Goal: Task Accomplishment & Management: Manage account settings

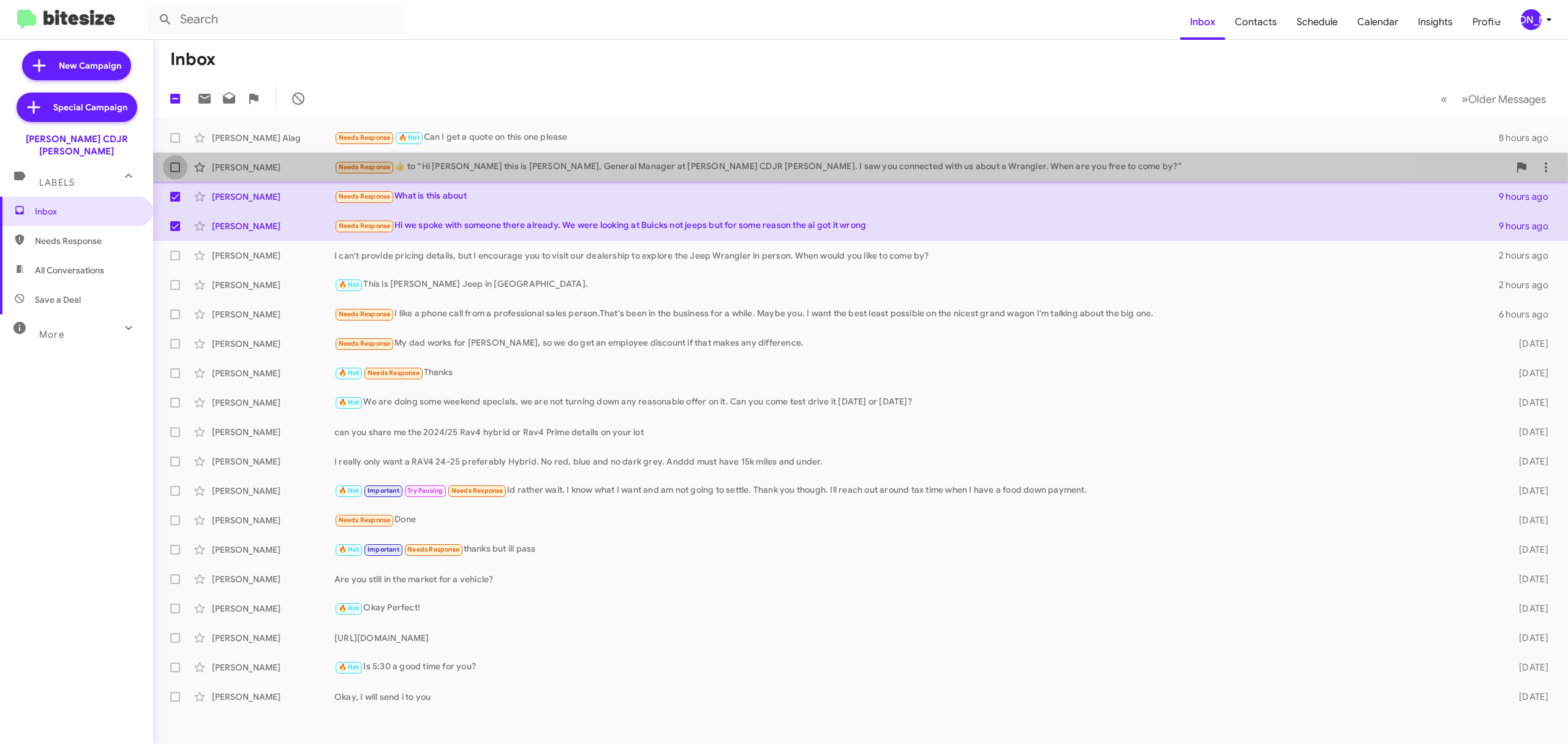
click at [170, 169] on span at bounding box center [174, 167] width 9 height 9
click at [174, 172] on input "checkbox" at bounding box center [174, 172] width 1 height 1
checkbox input "true"
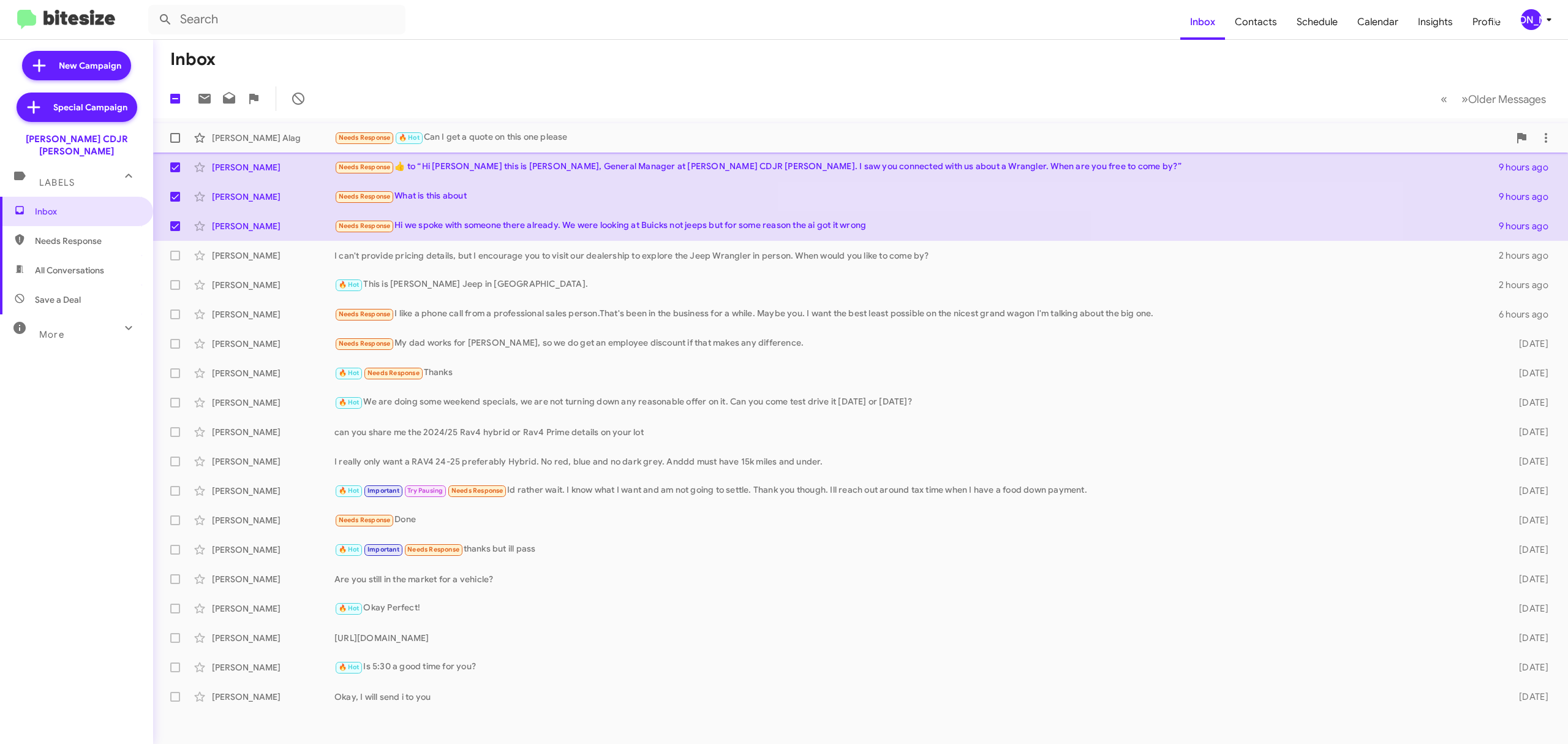
click at [174, 138] on span at bounding box center [174, 137] width 9 height 9
click at [174, 143] on input "checkbox" at bounding box center [174, 143] width 1 height 1
checkbox input "true"
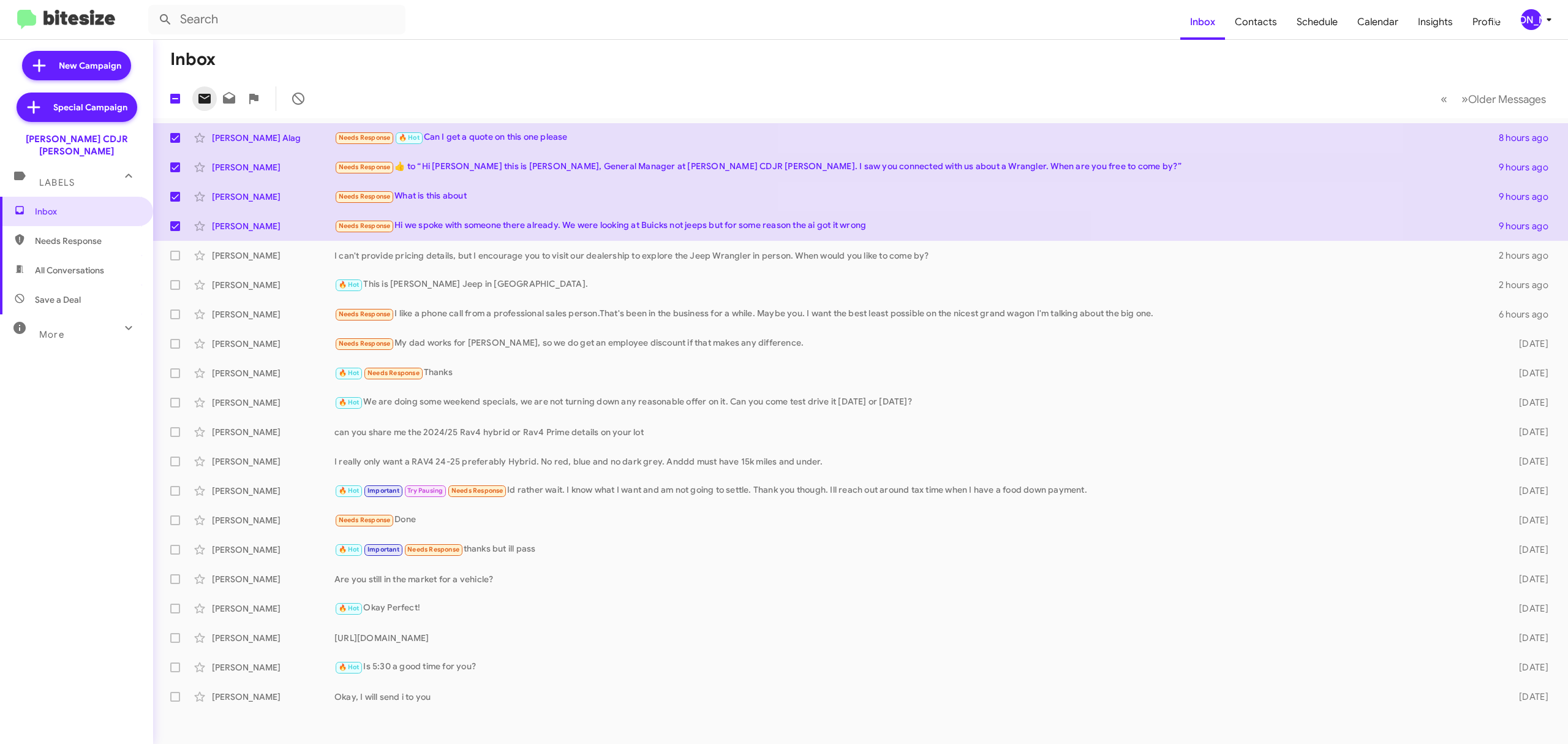
click at [204, 99] on icon at bounding box center [204, 99] width 15 height 15
click at [1544, 18] on icon at bounding box center [1549, 20] width 15 height 15
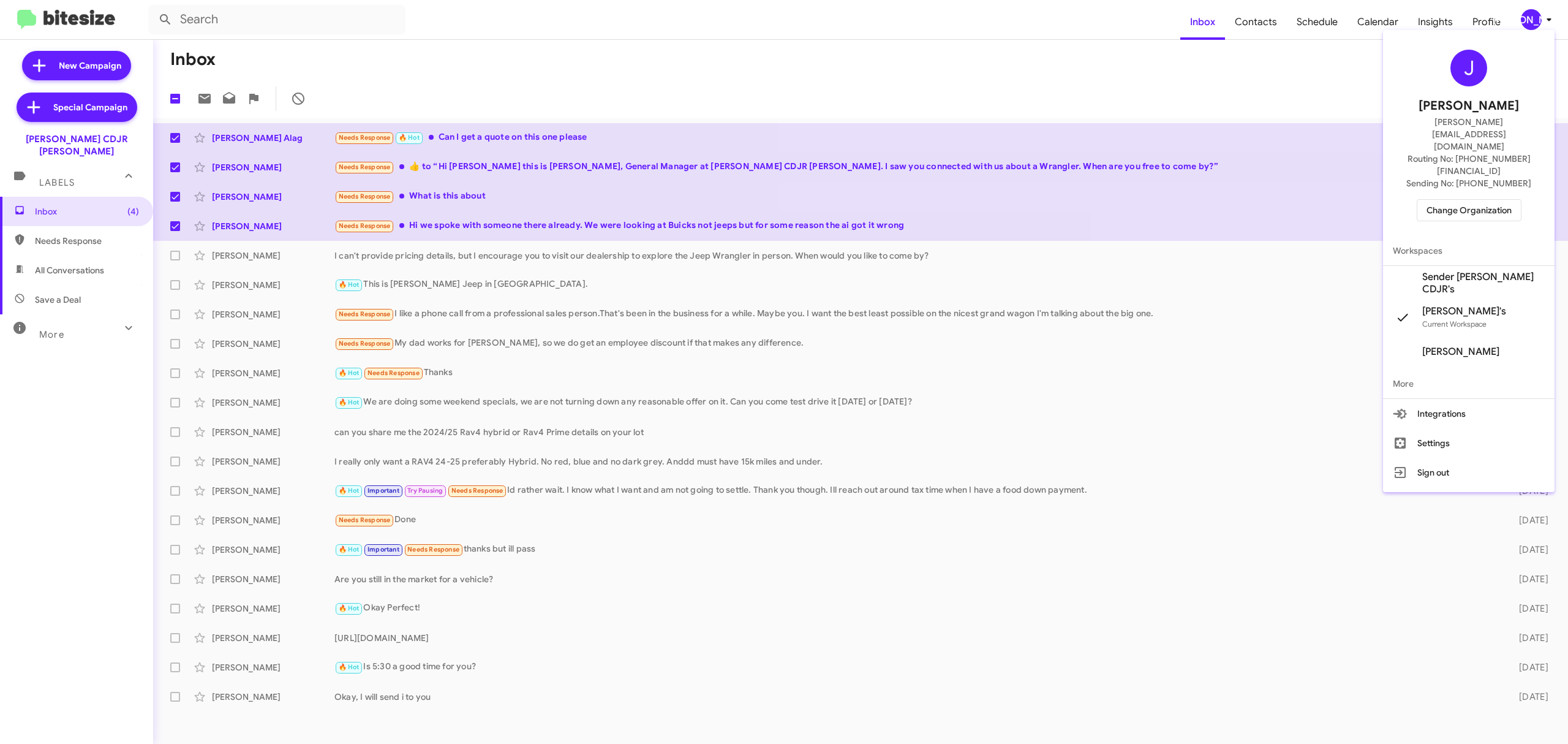
click at [1471, 200] on span "Change Organization" at bounding box center [1468, 210] width 85 height 21
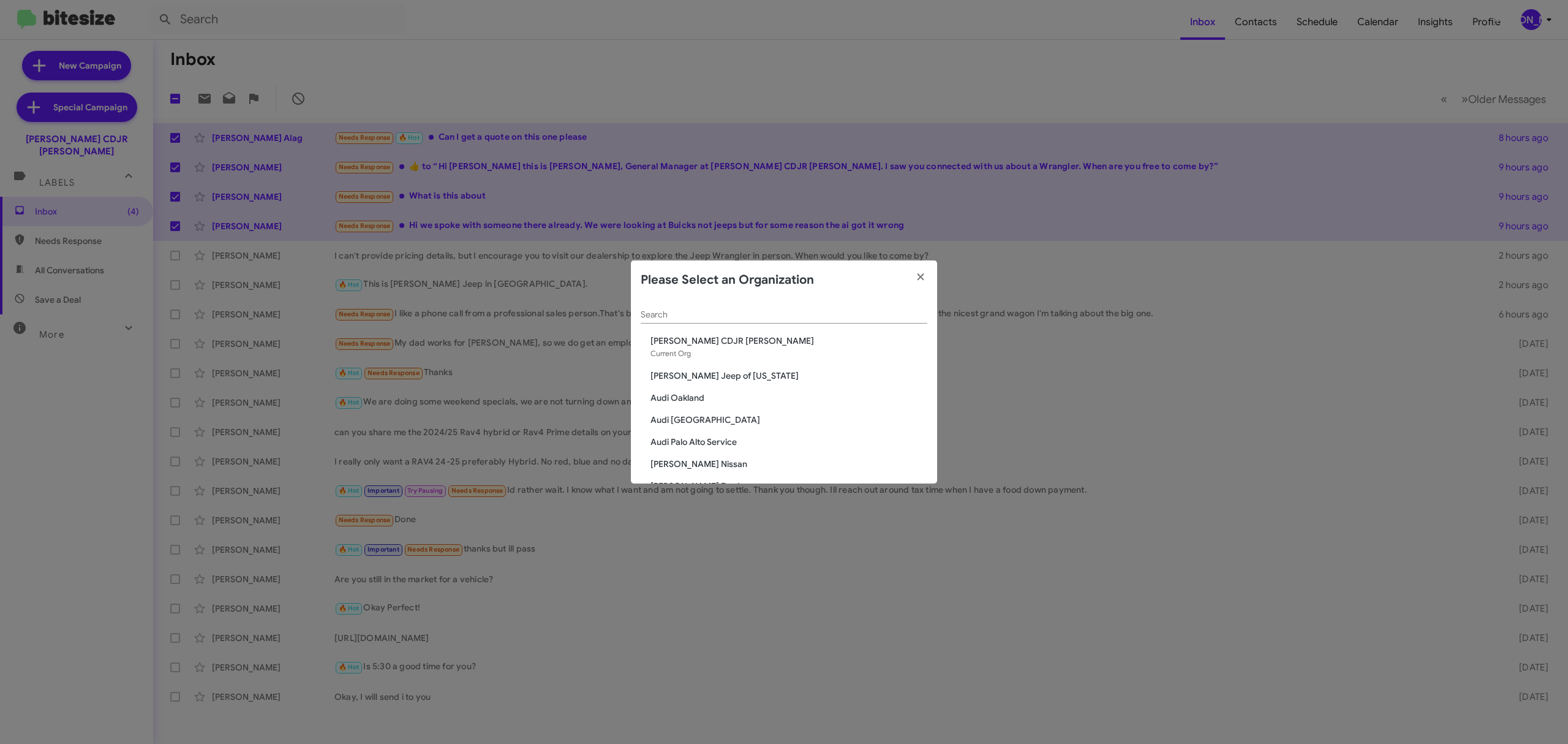
click at [701, 316] on input "Search" at bounding box center [784, 314] width 286 height 9
type input "ba"
click at [765, 447] on span "[PERSON_NAME] Nissan Chesapeake" at bounding box center [789, 441] width 277 height 12
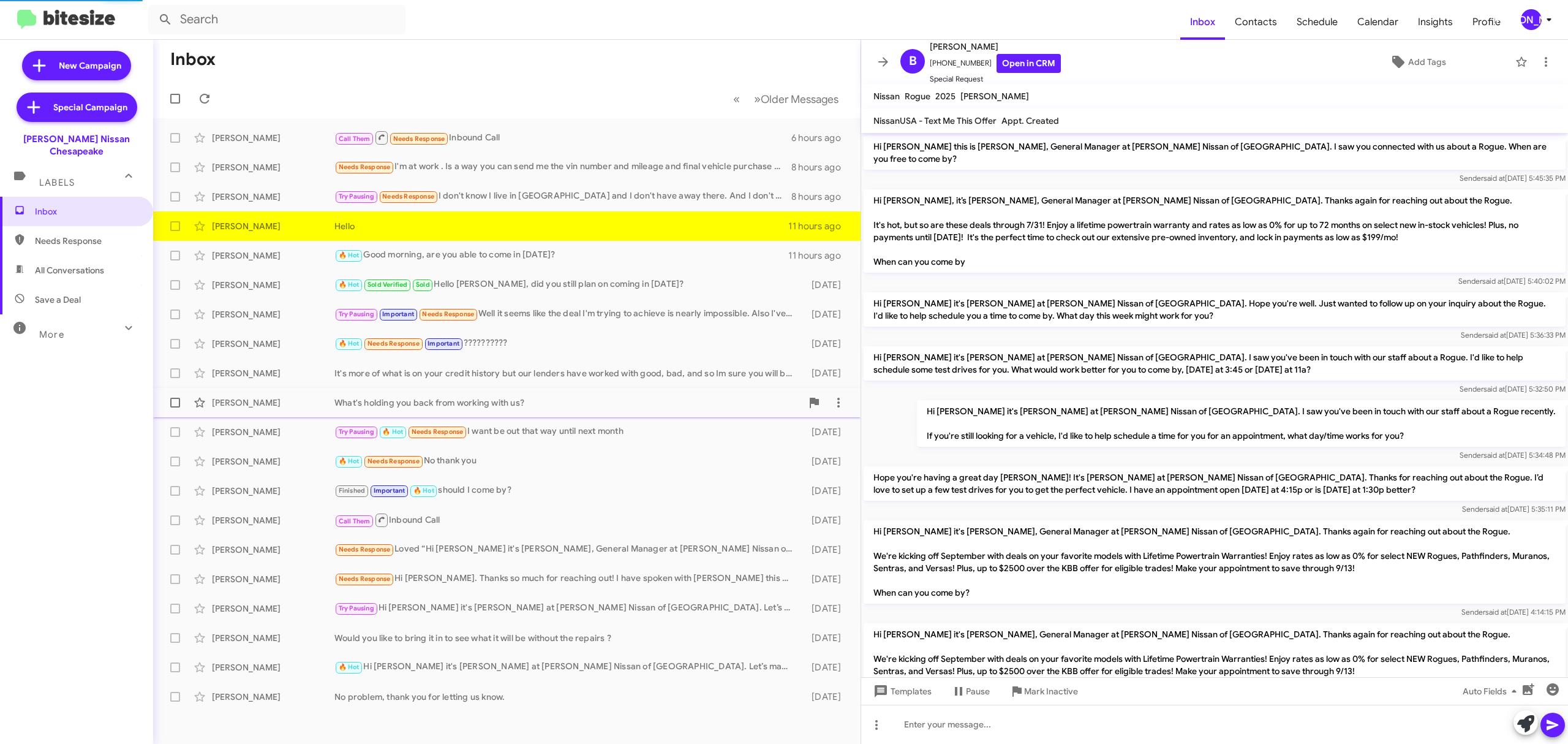
scroll to position [287, 0]
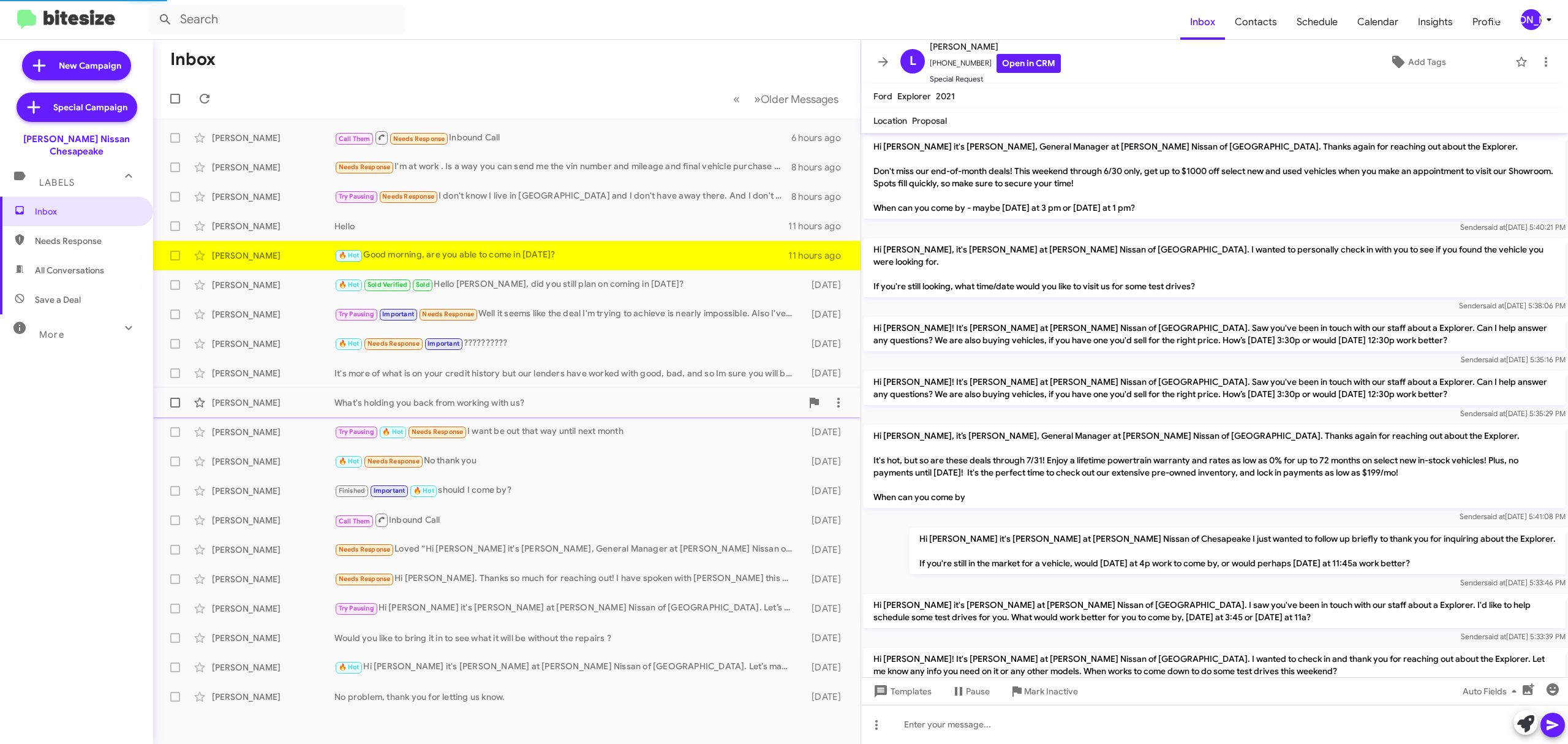
scroll to position [743, 0]
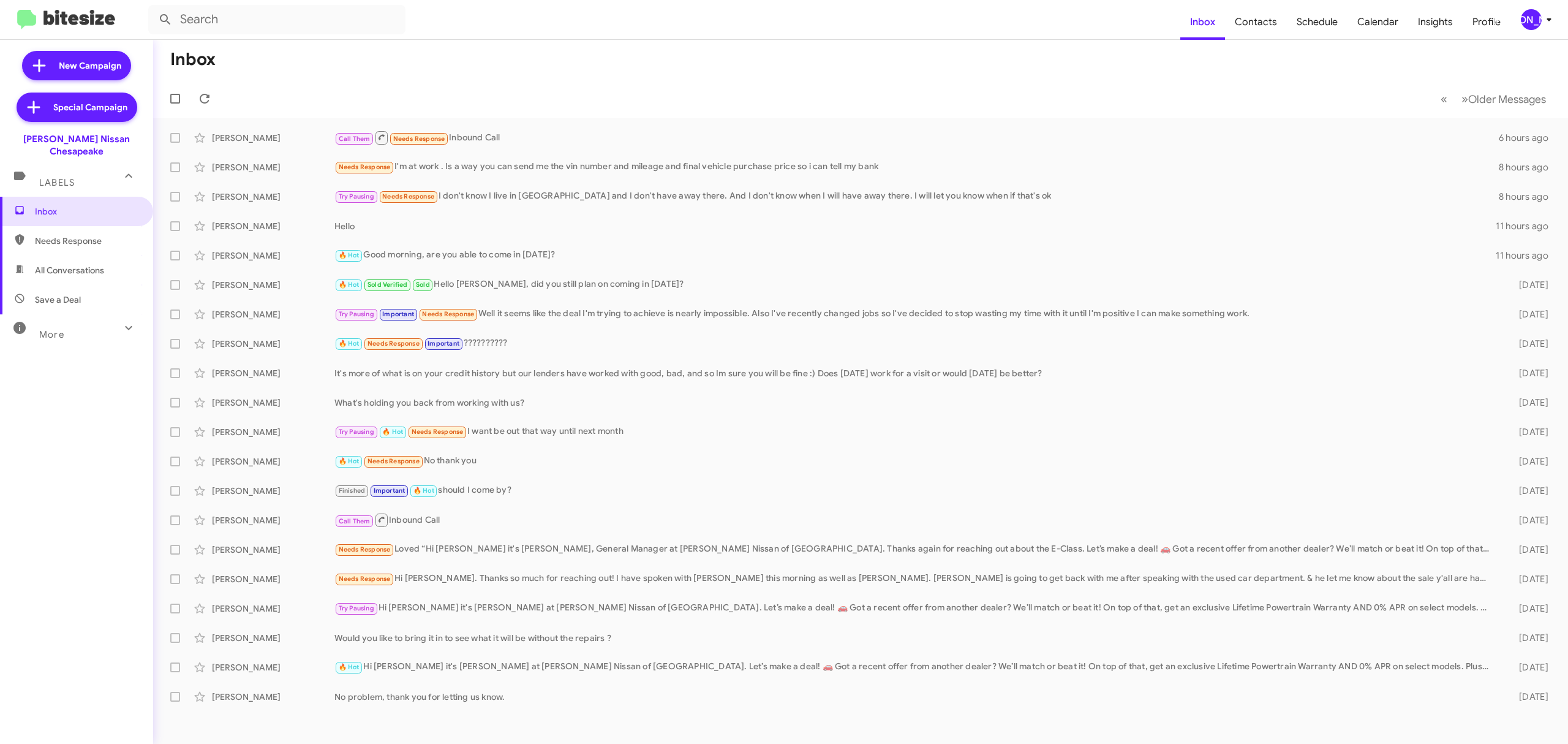
click at [1546, 25] on icon at bounding box center [1549, 20] width 15 height 15
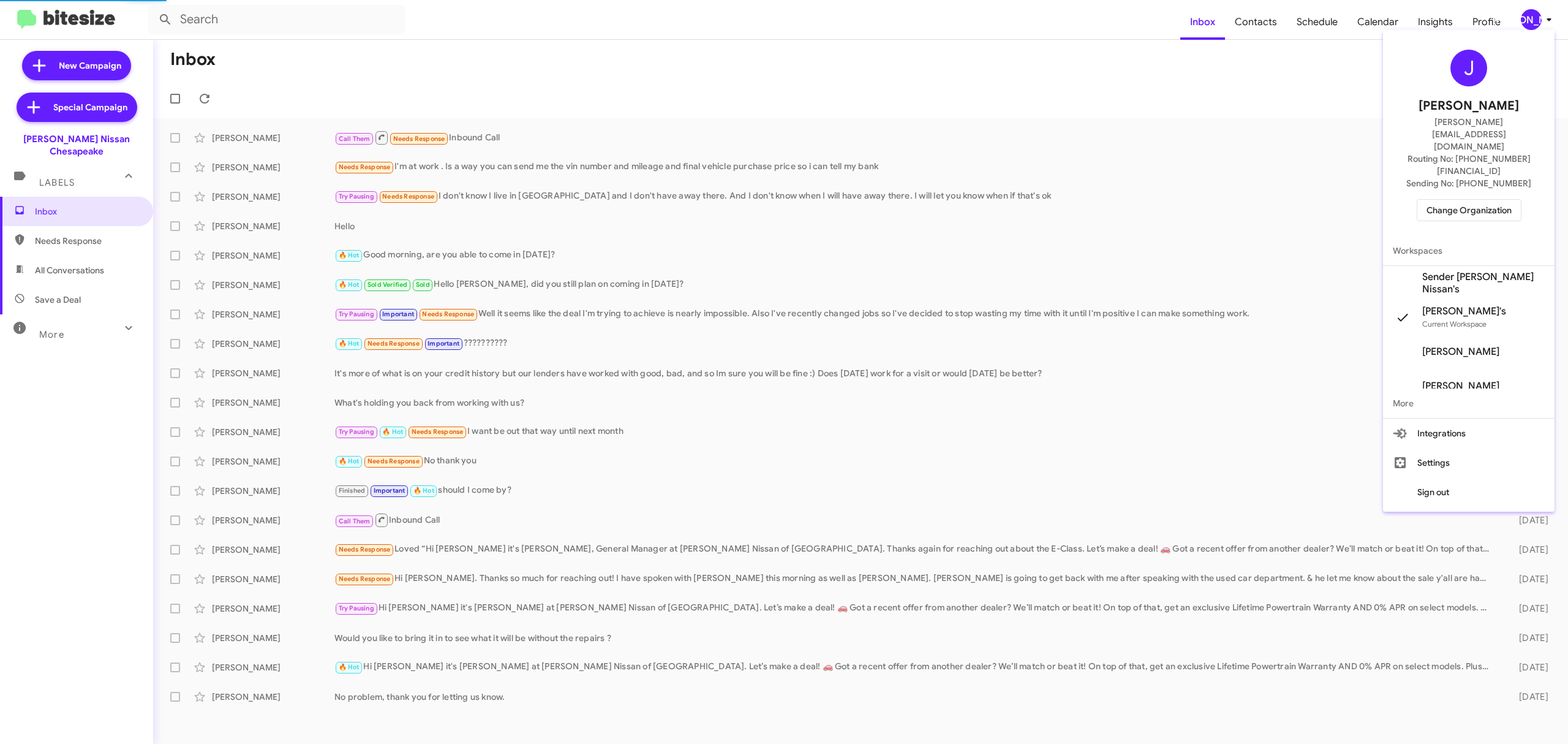
click at [1473, 200] on span "Change Organization" at bounding box center [1468, 210] width 85 height 21
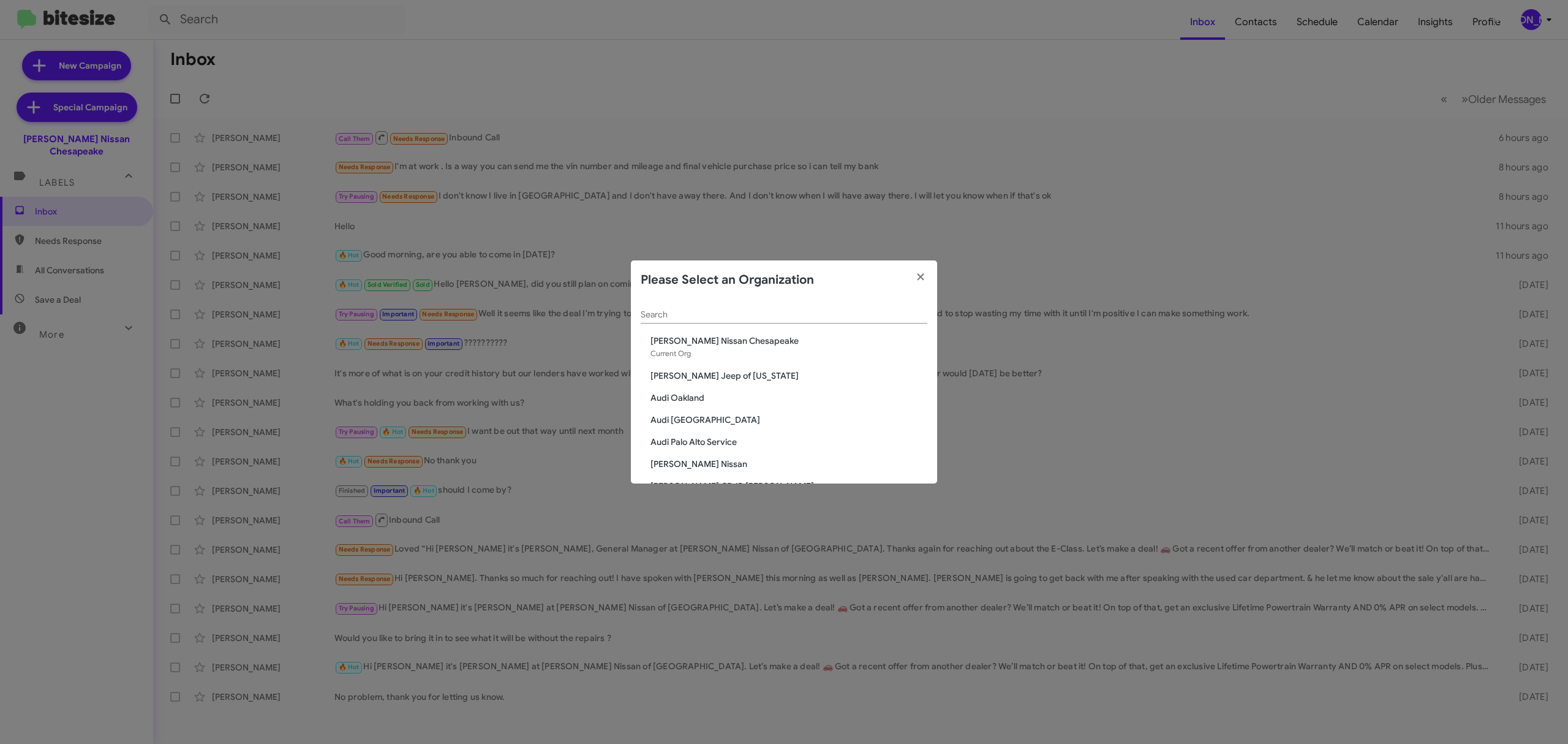
click at [804, 314] on input "Search" at bounding box center [784, 314] width 286 height 9
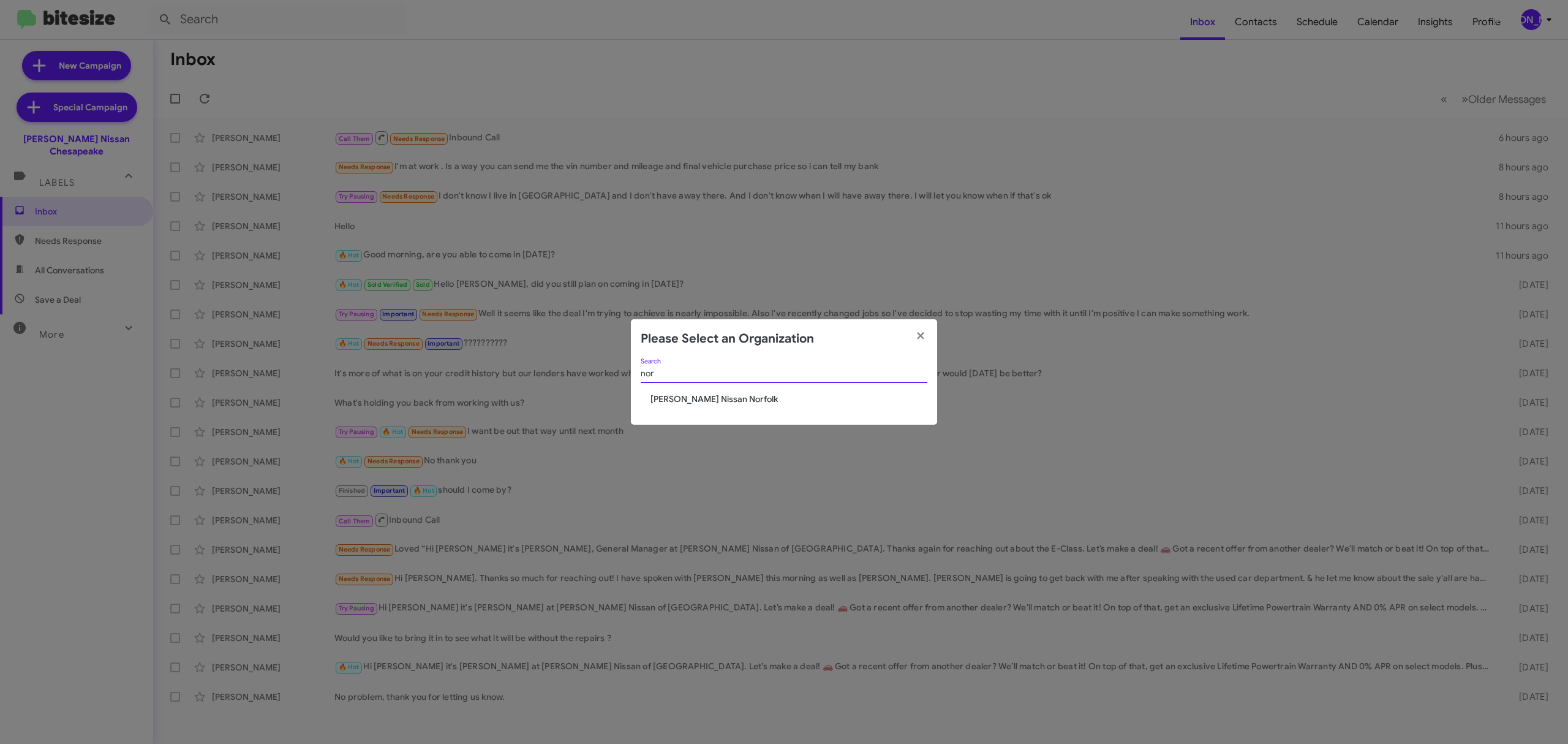
type input "nor"
click at [731, 396] on span "[PERSON_NAME] Nissan Norfolk" at bounding box center [789, 399] width 277 height 12
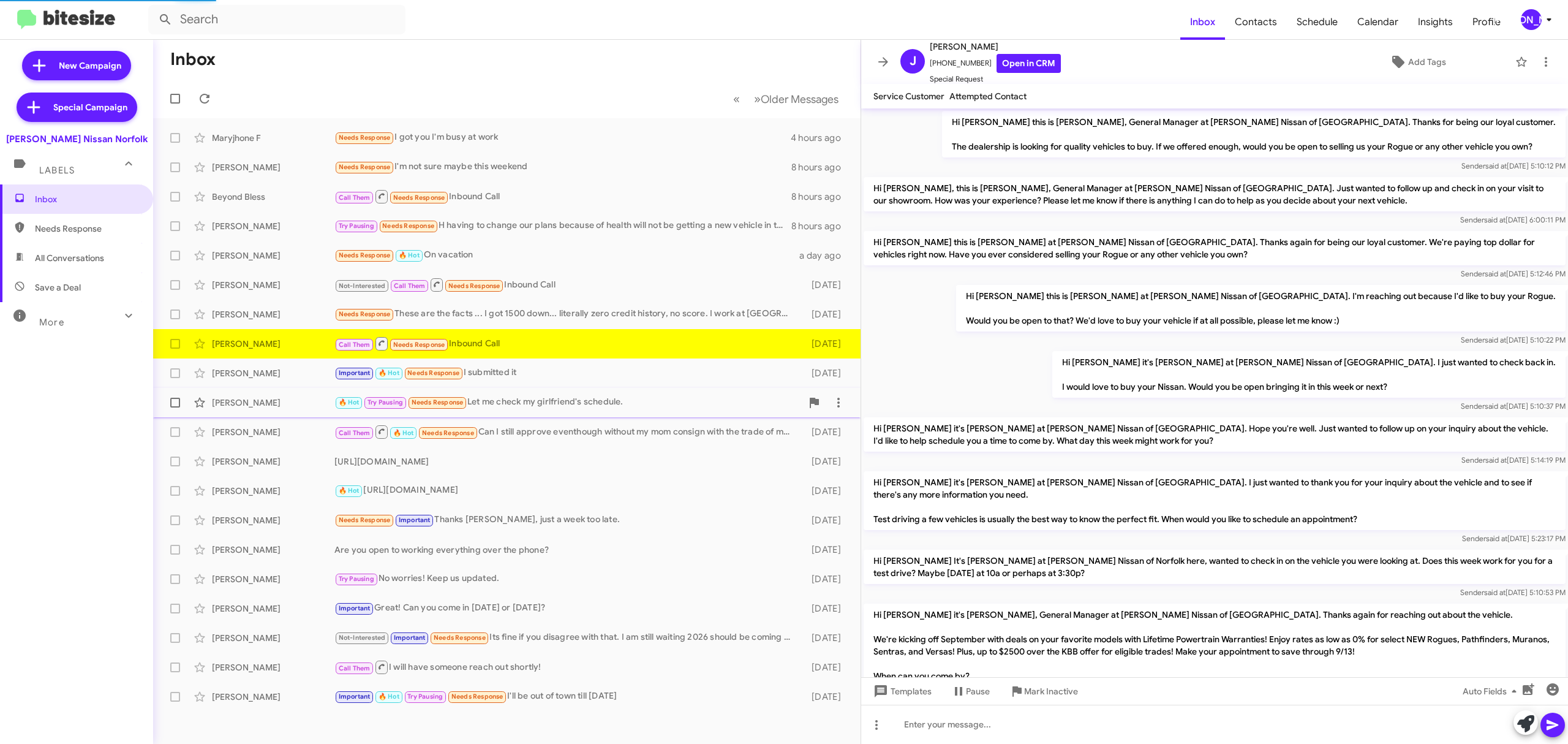
scroll to position [231, 0]
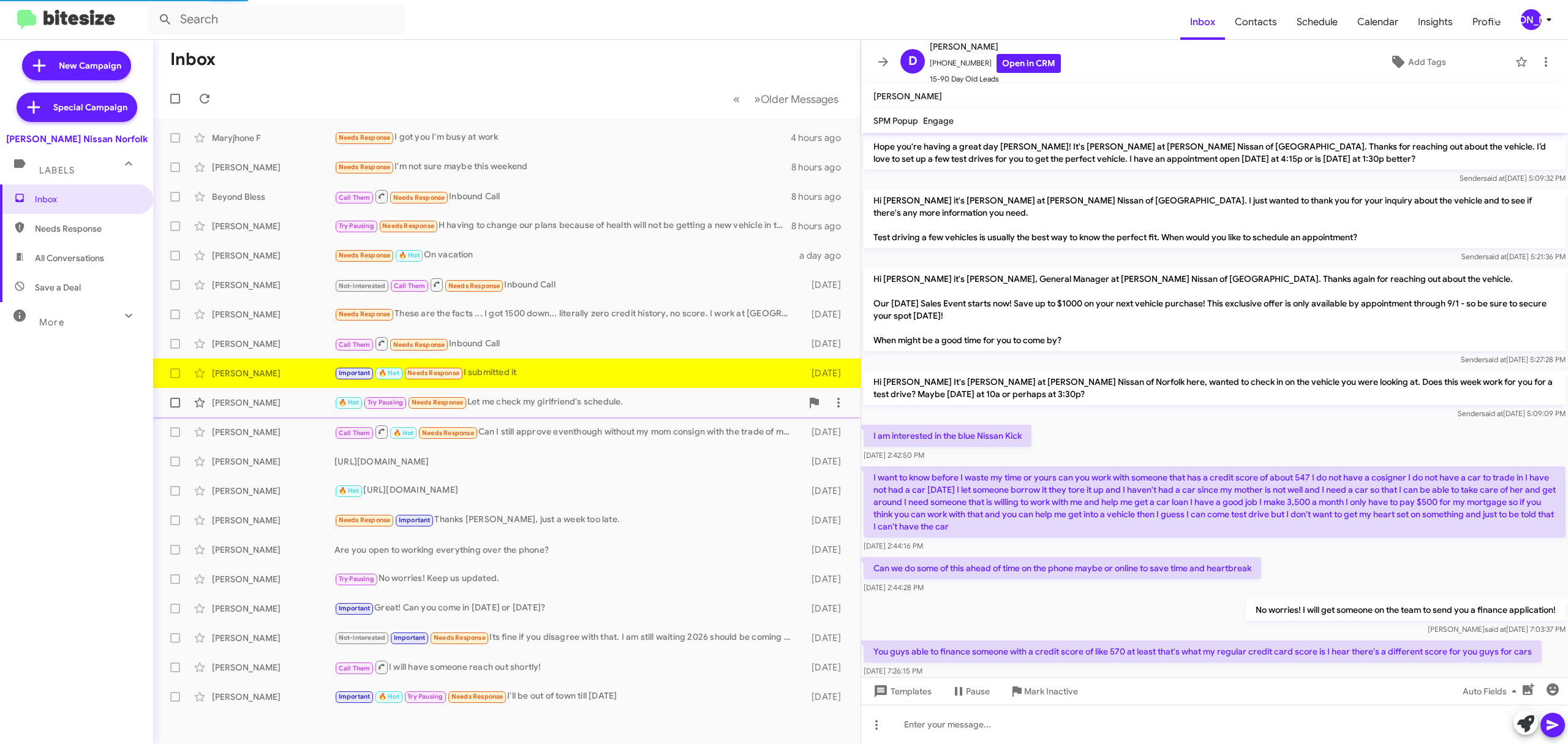
scroll to position [596, 0]
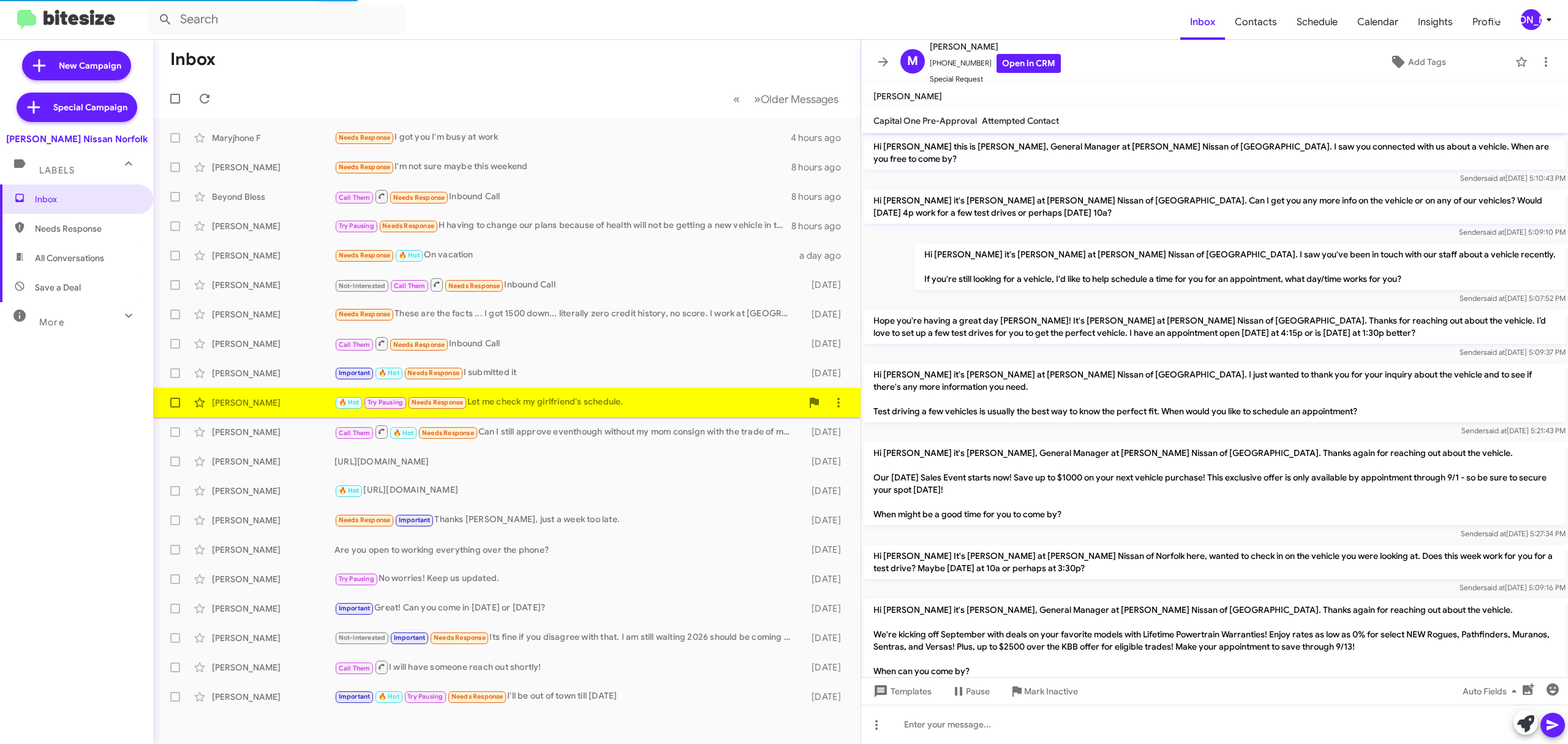
scroll to position [449, 0]
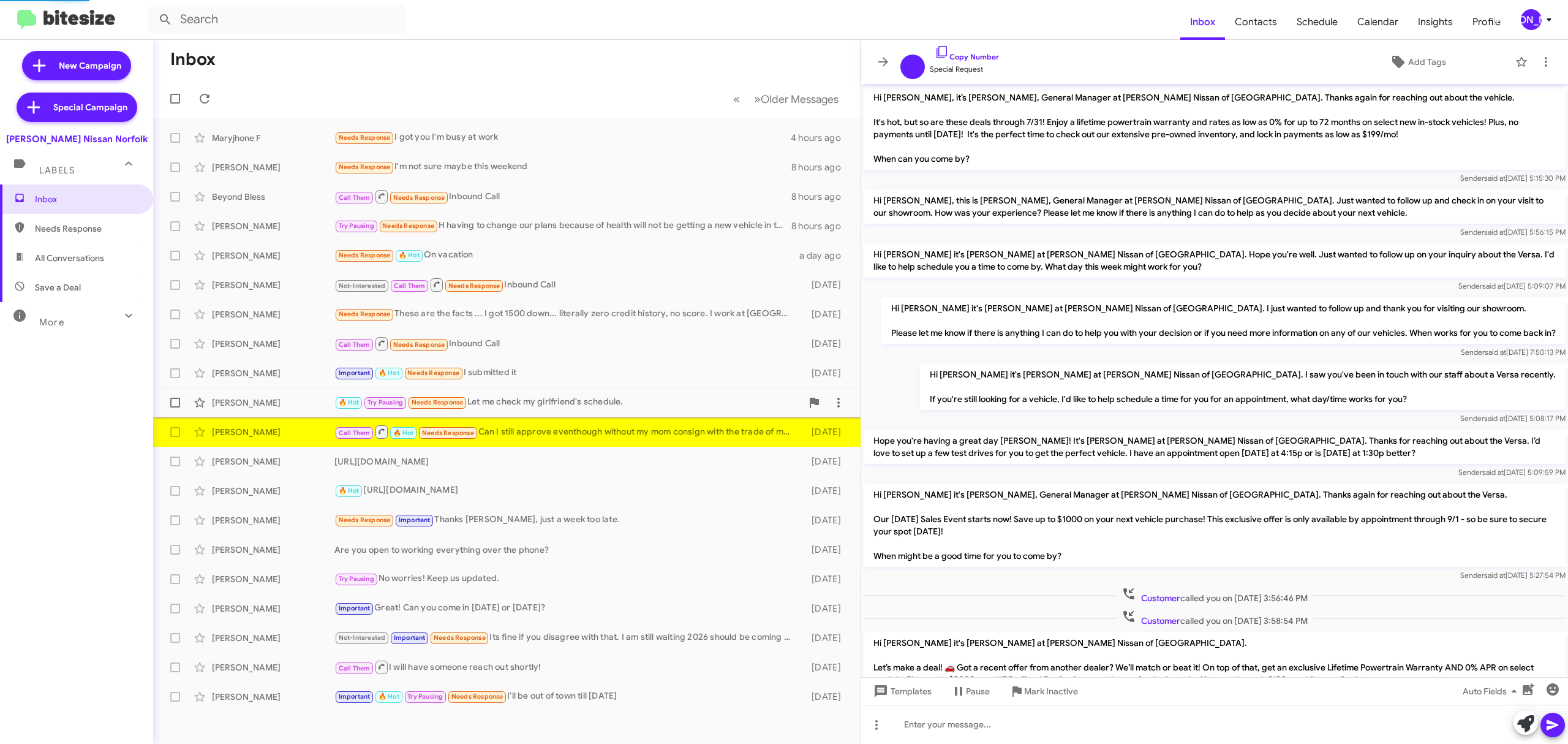
scroll to position [233, 0]
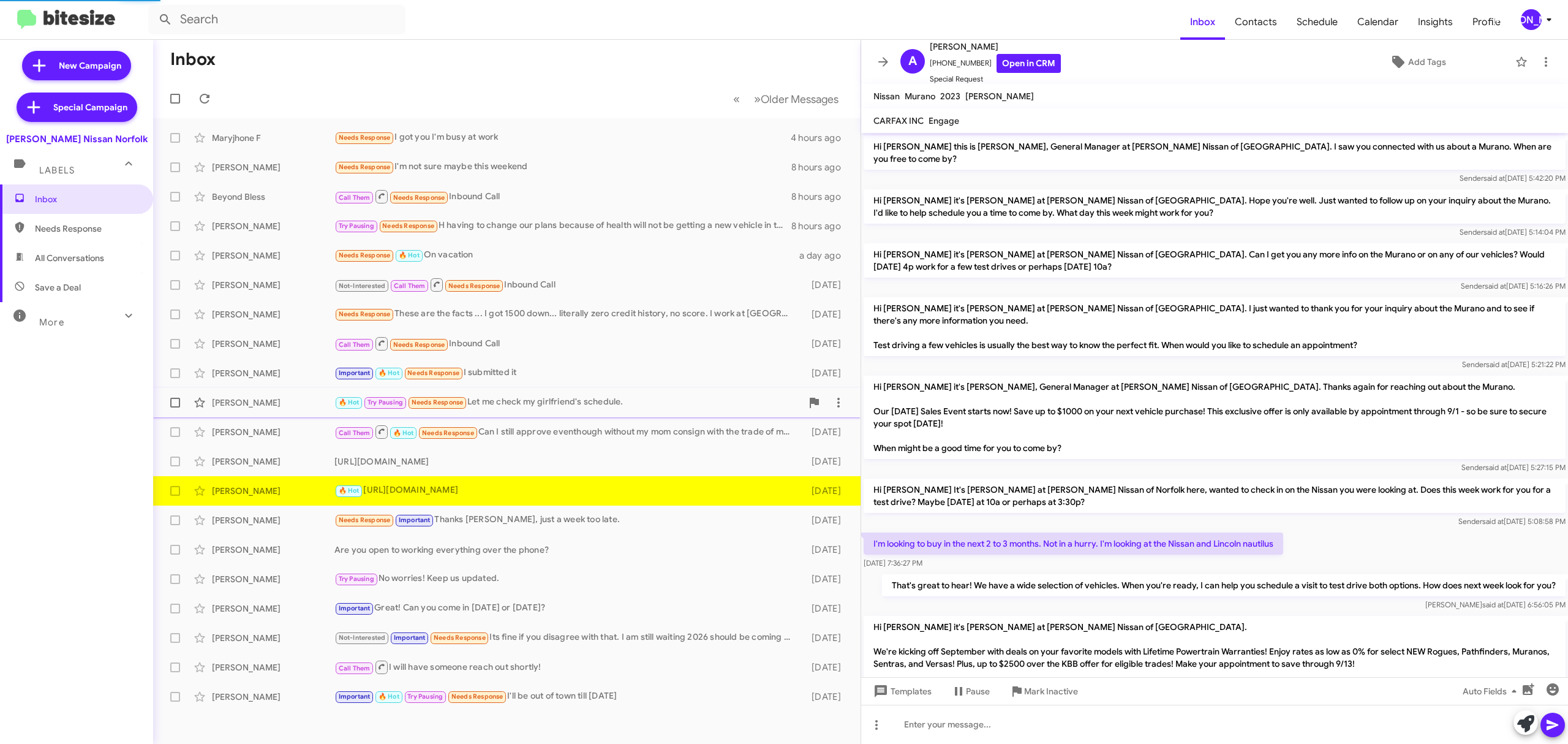
scroll to position [282, 0]
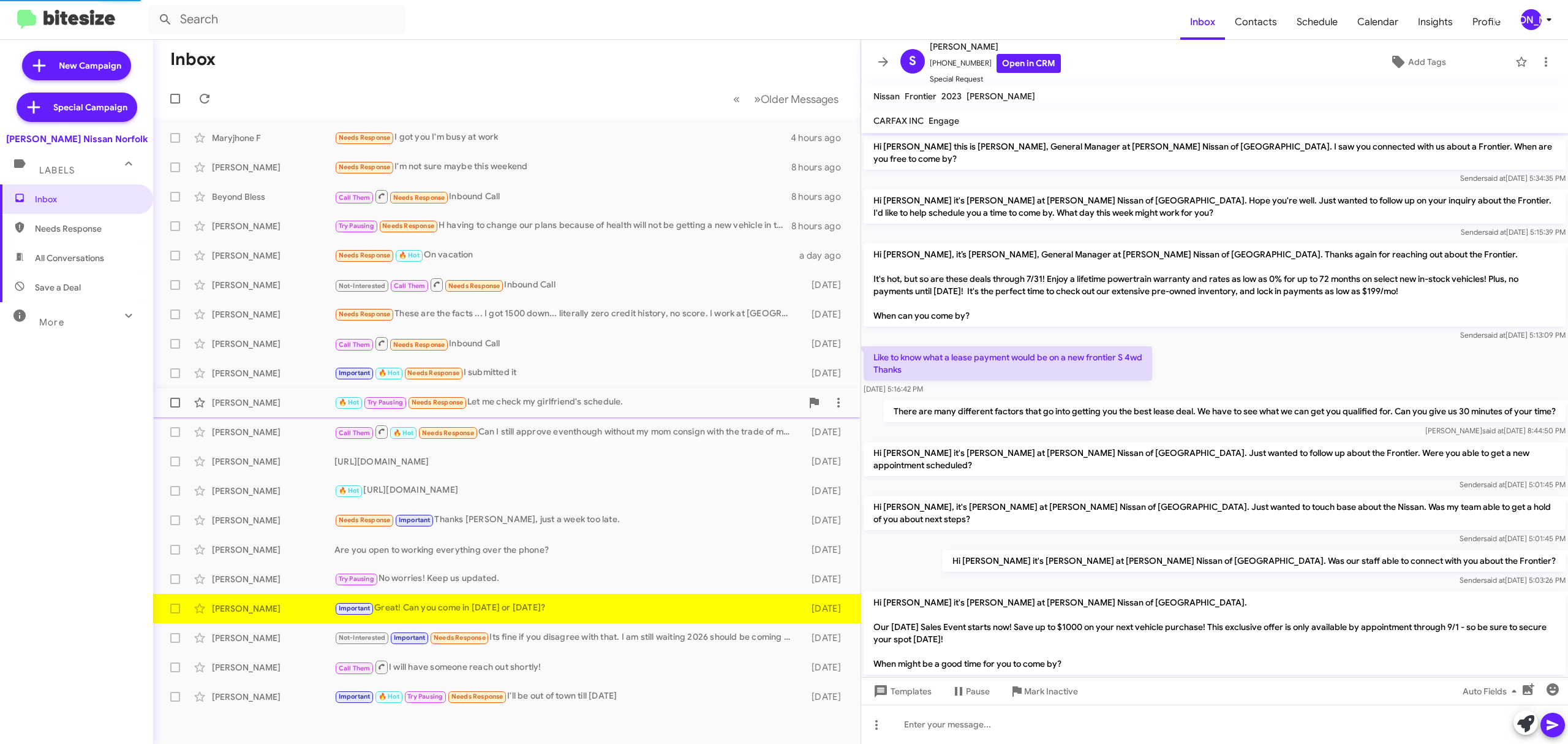
scroll to position [359, 0]
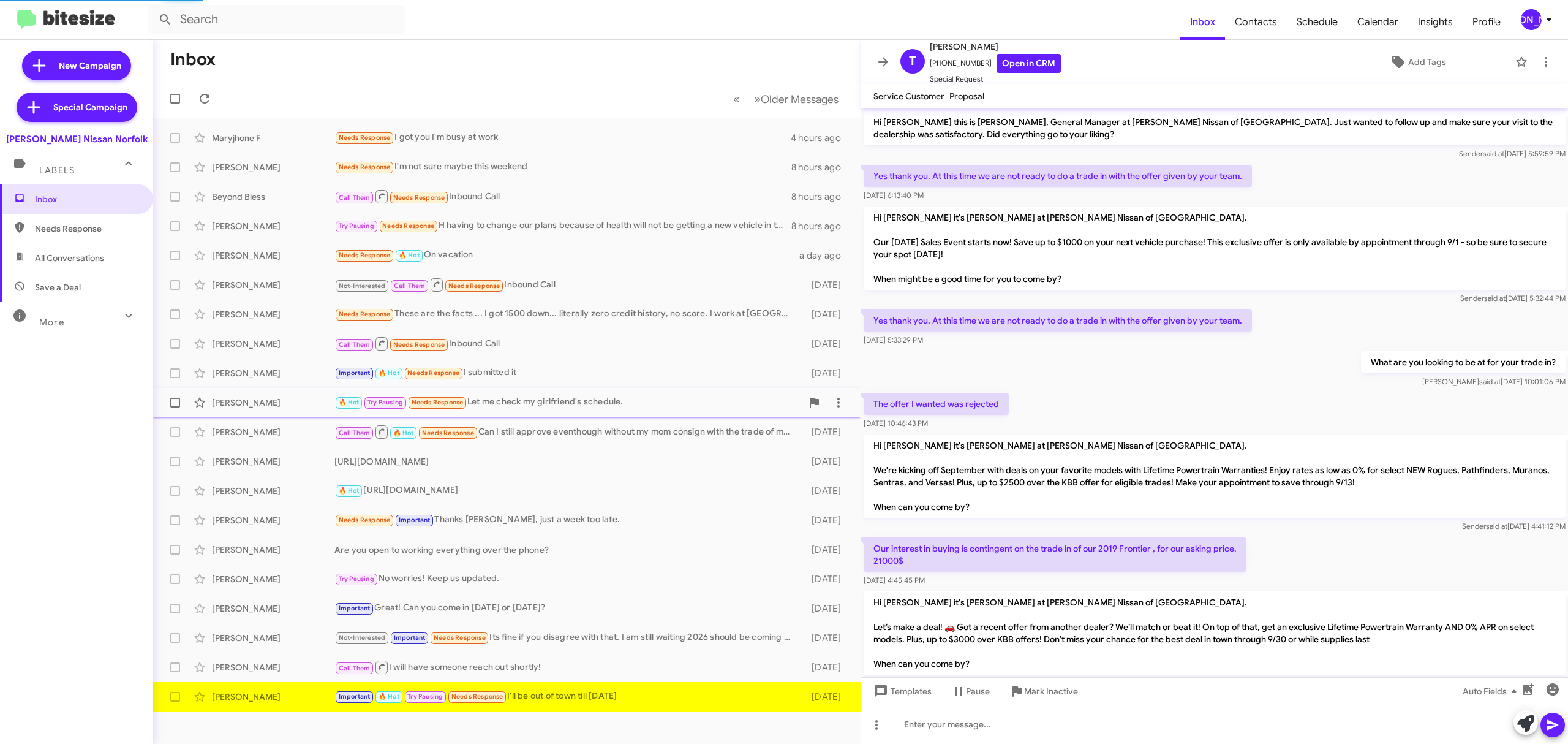
scroll to position [266, 0]
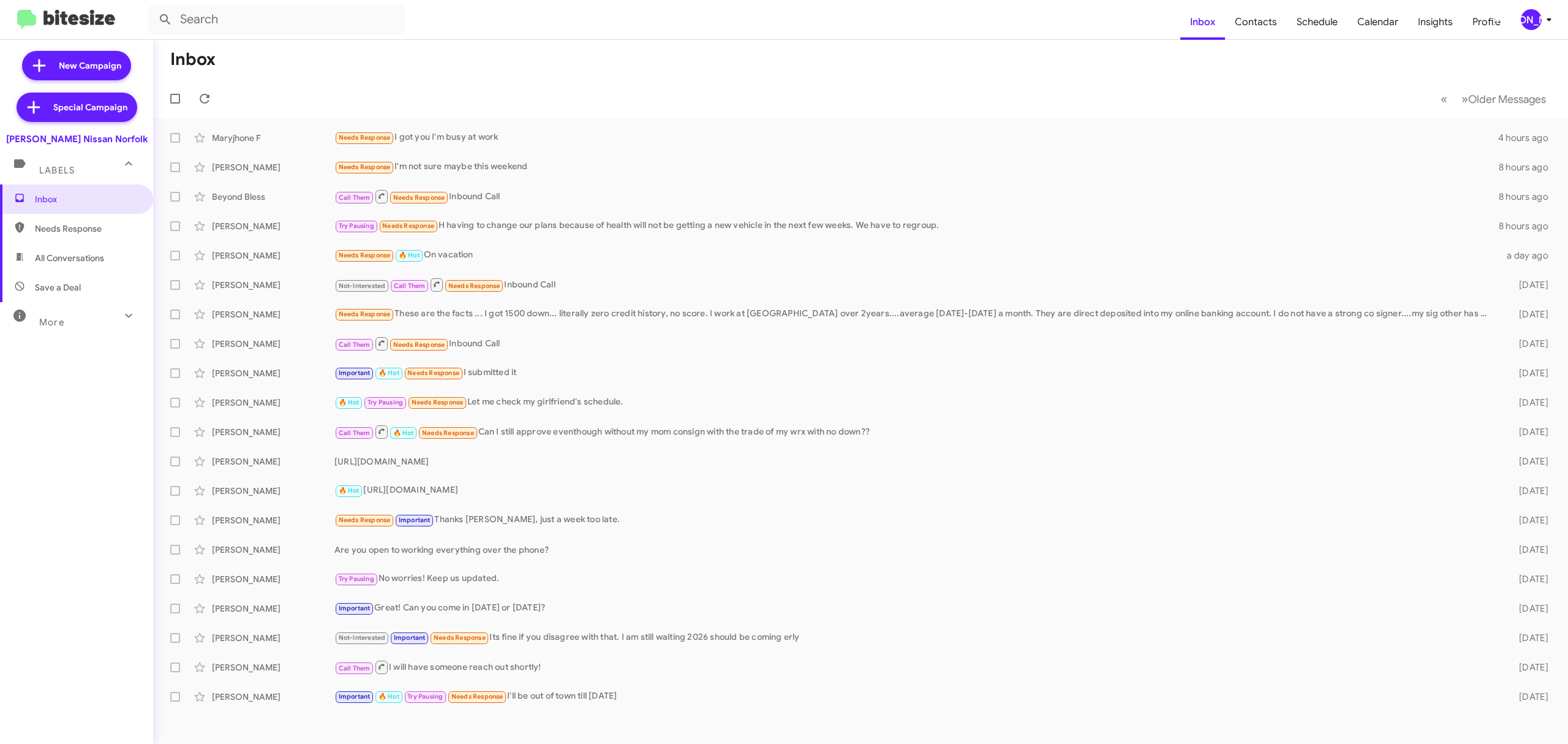
click at [1537, 28] on div "[PERSON_NAME]" at bounding box center [1531, 20] width 21 height 21
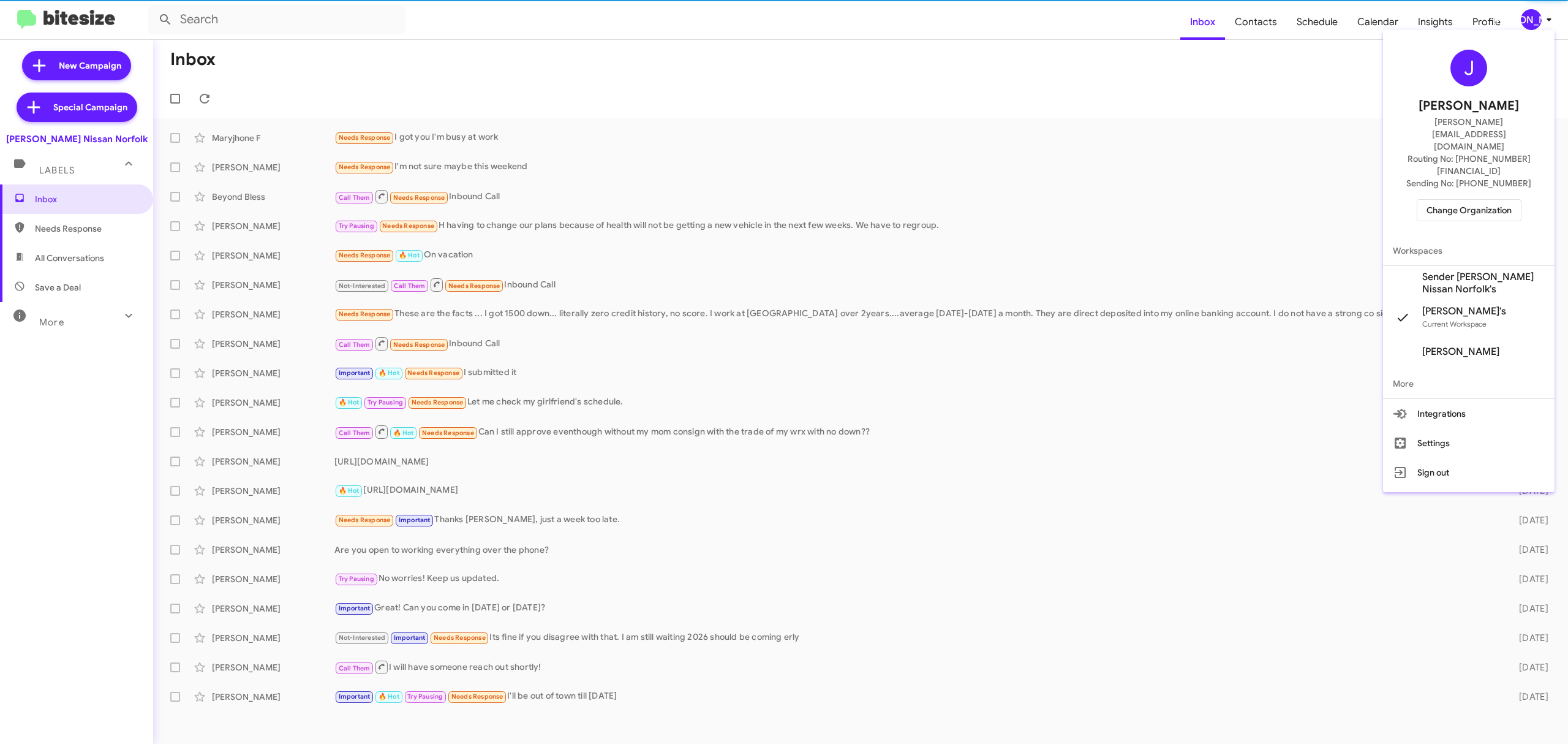
click at [1468, 200] on span "Change Organization" at bounding box center [1468, 210] width 85 height 21
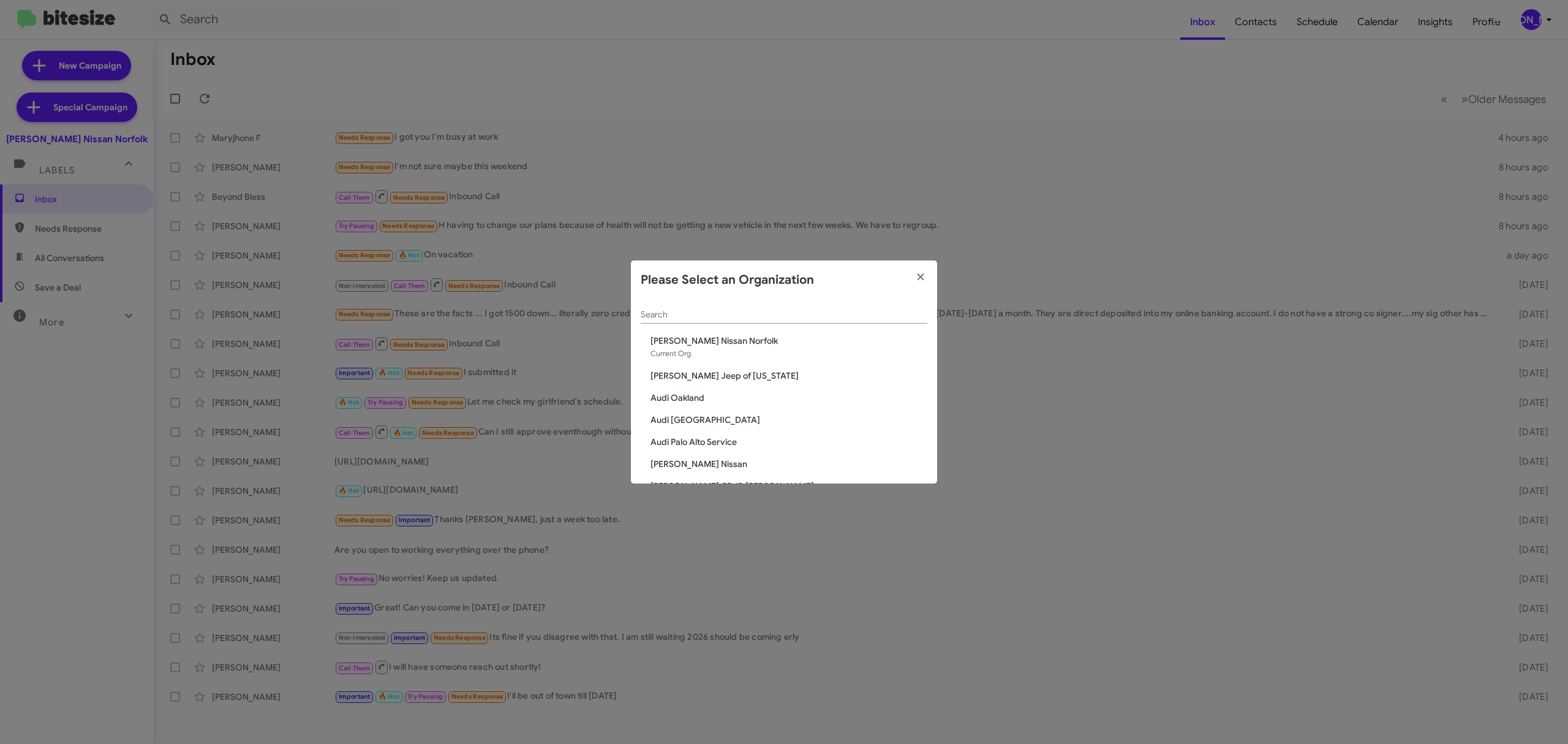
click at [784, 314] on input "Search" at bounding box center [784, 314] width 286 height 9
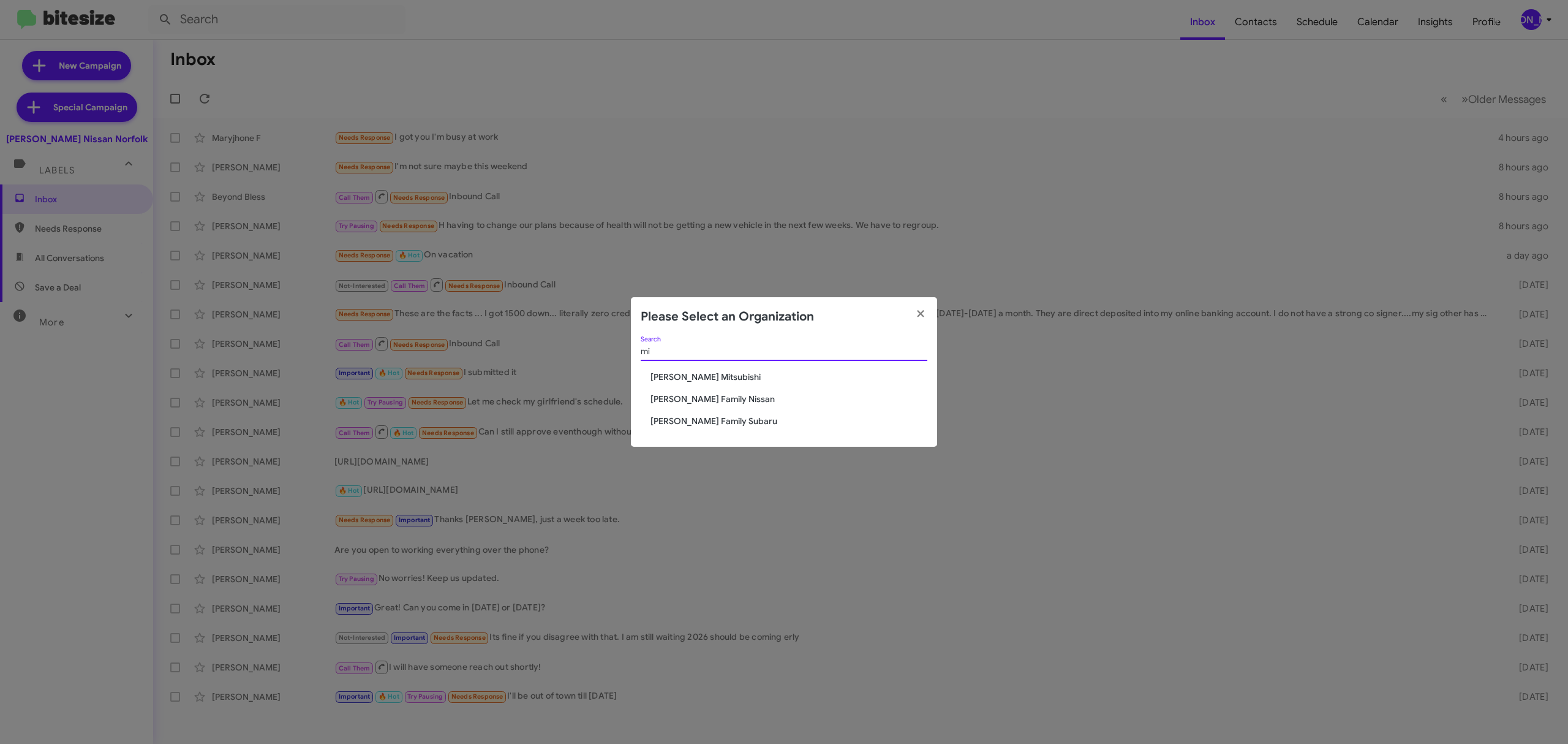
type input "mi"
click at [728, 377] on span "Banister Mitsubishi" at bounding box center [789, 377] width 277 height 12
click at [725, 372] on span "Banister Mitsubishi" at bounding box center [789, 377] width 277 height 12
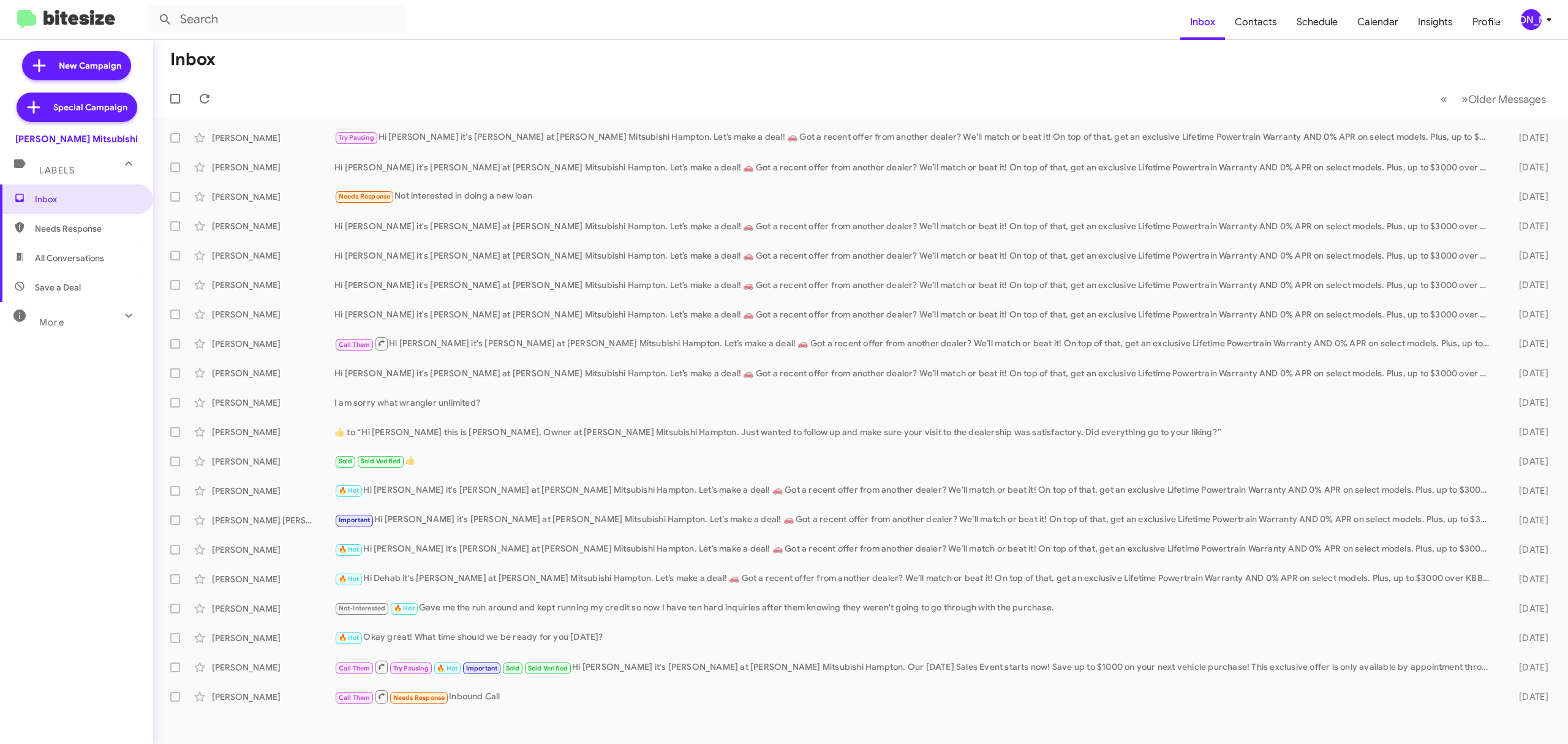
click at [1531, 23] on div "[PERSON_NAME]" at bounding box center [1531, 20] width 21 height 21
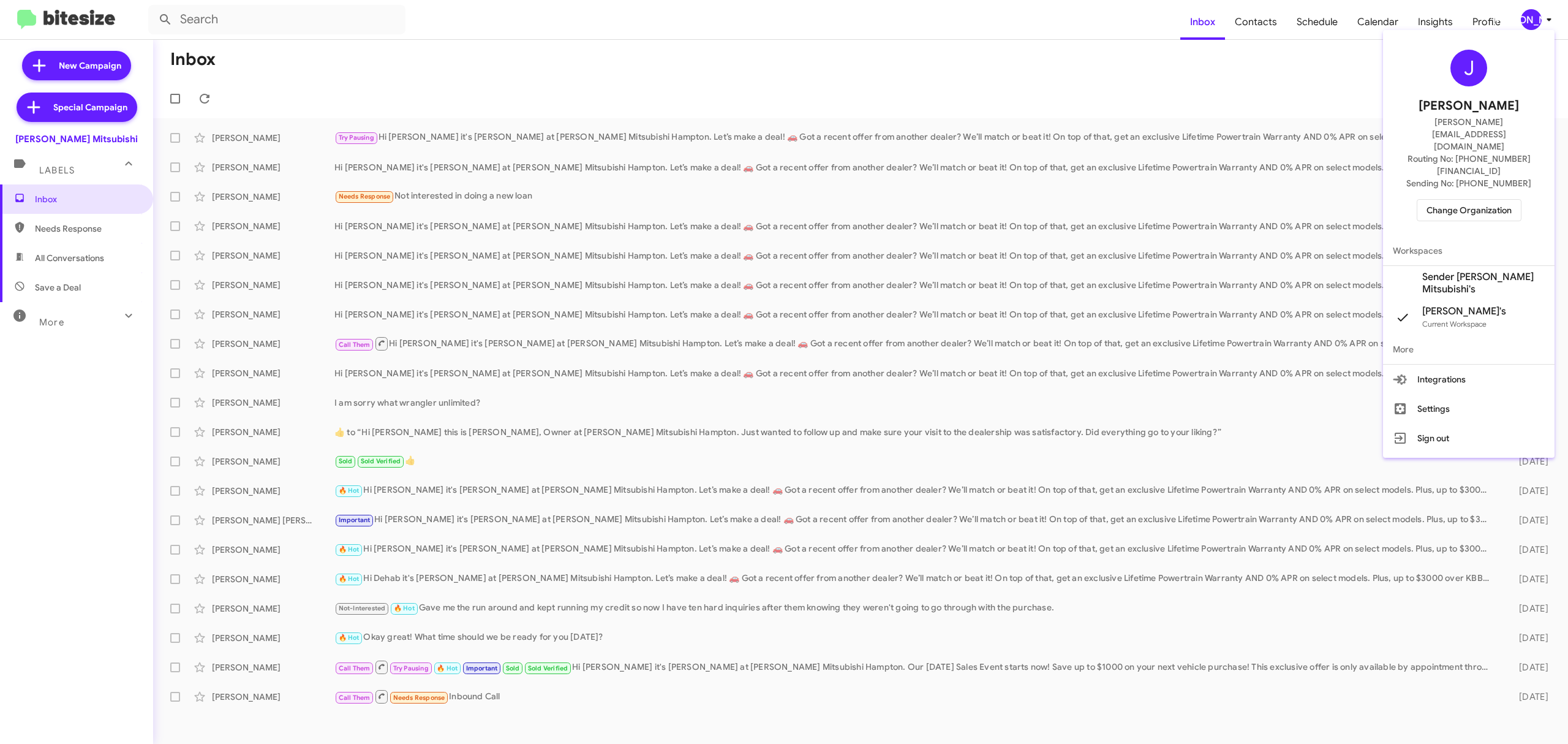
click at [1454, 200] on span "Change Organization" at bounding box center [1468, 210] width 85 height 21
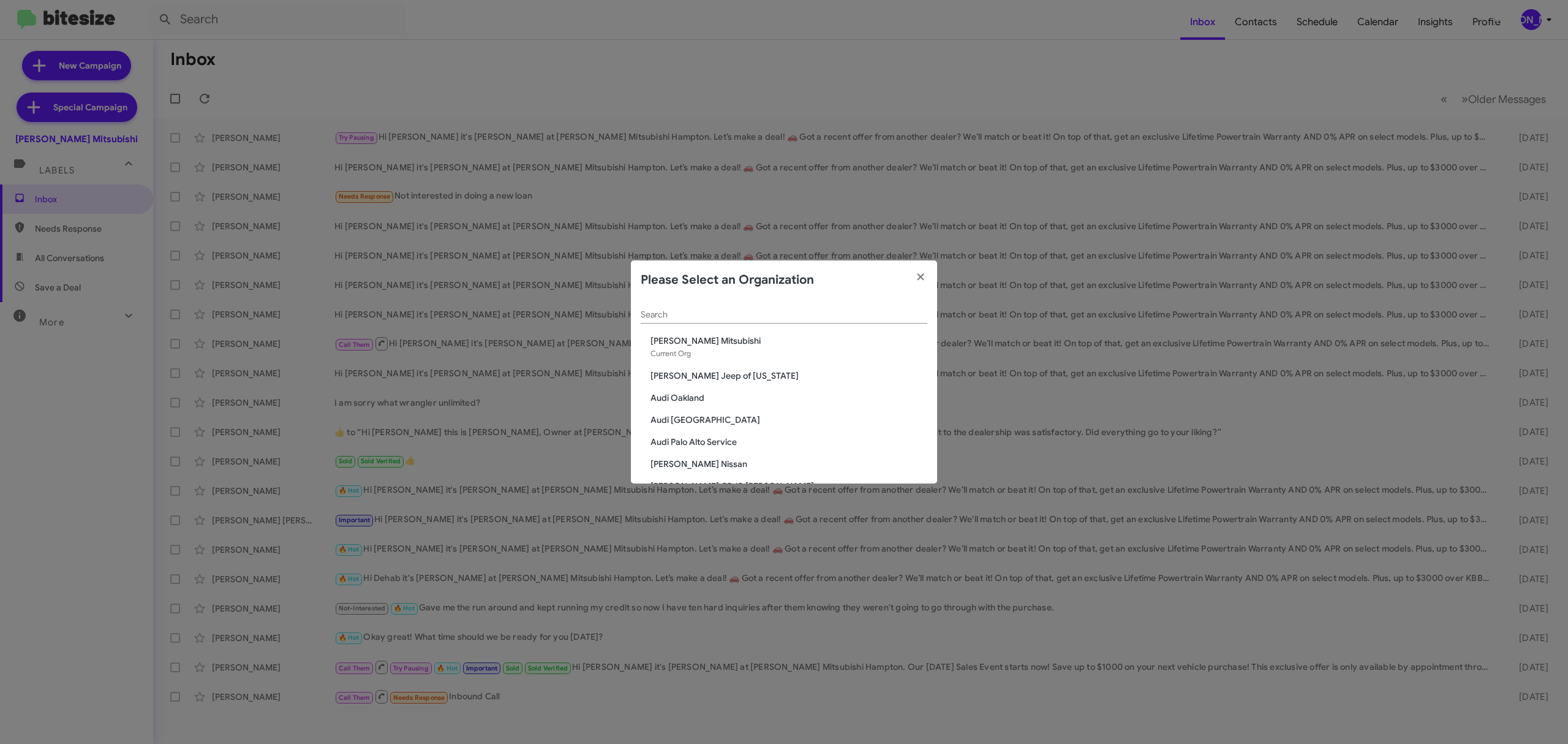
click at [781, 316] on input "Search" at bounding box center [784, 314] width 286 height 9
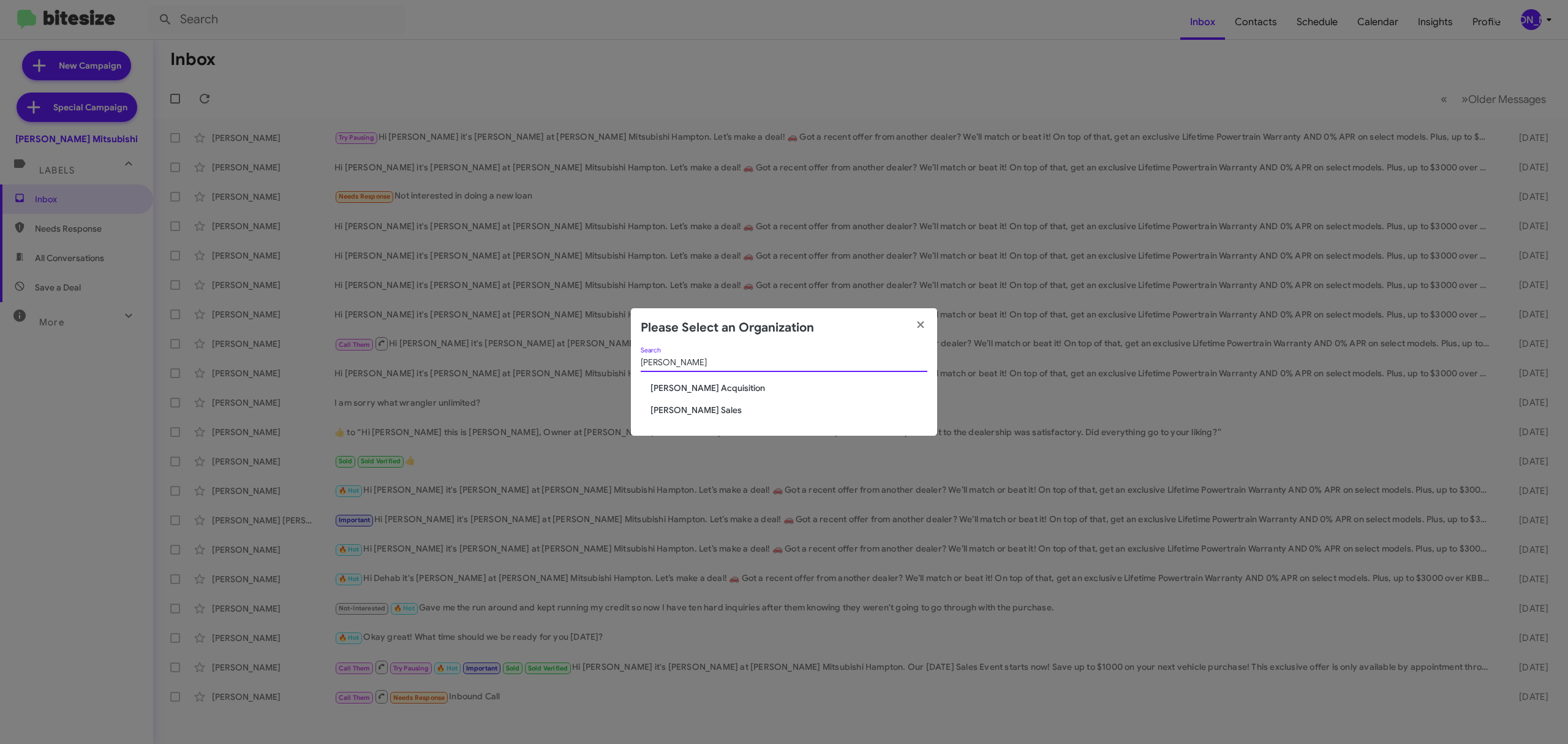
type input "tony"
click at [718, 411] on span "[PERSON_NAME] Sales" at bounding box center [789, 409] width 277 height 12
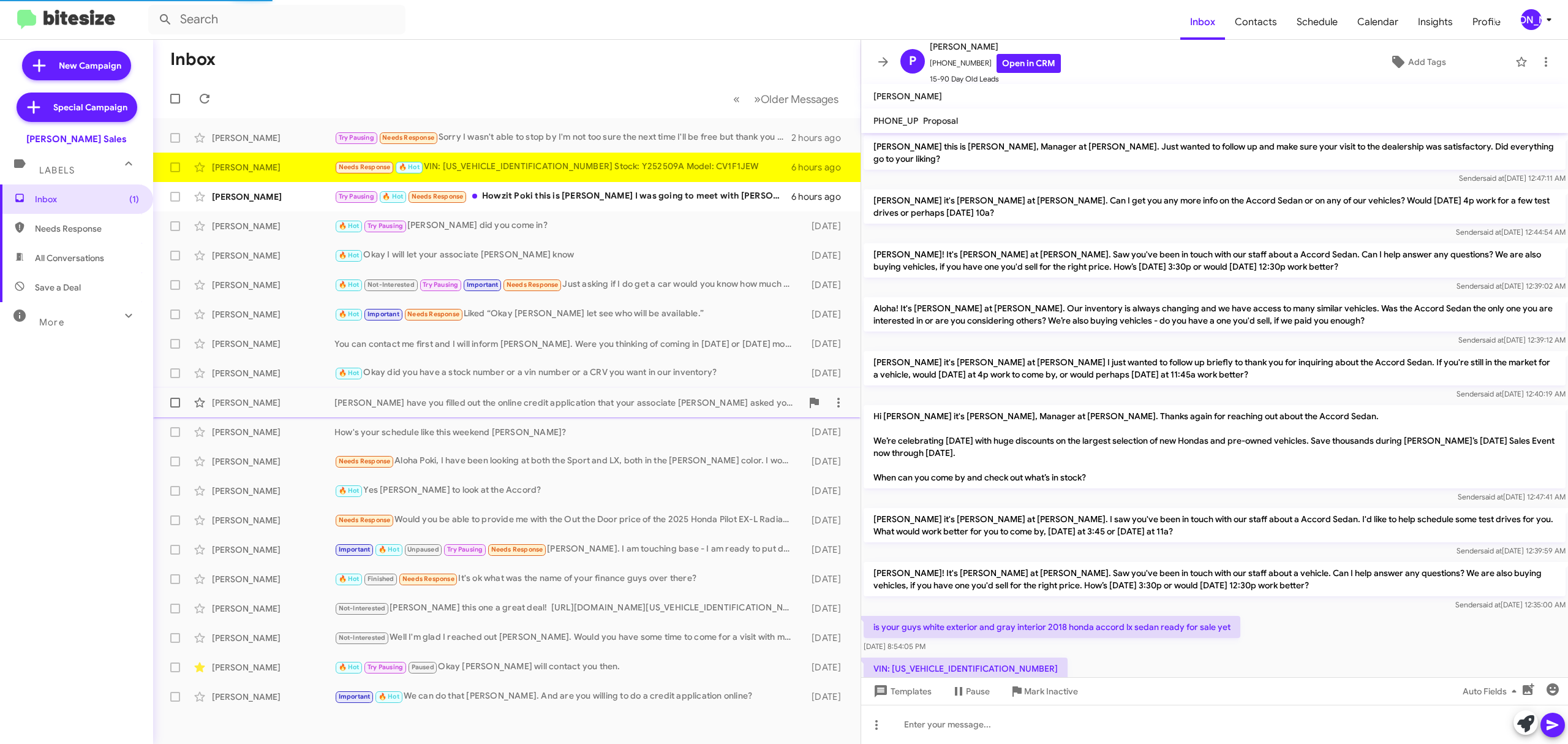
scroll to position [25, 0]
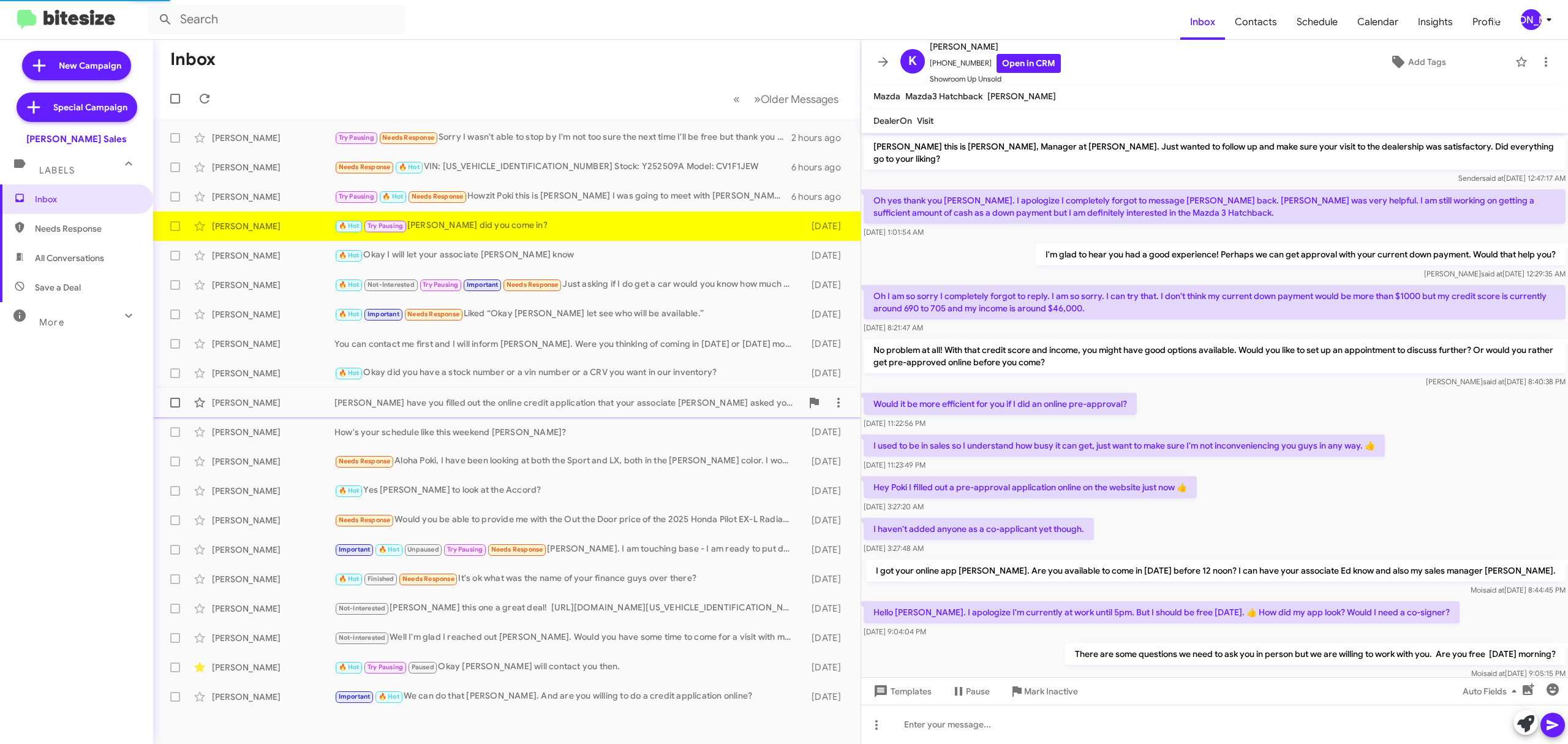
scroll to position [273, 0]
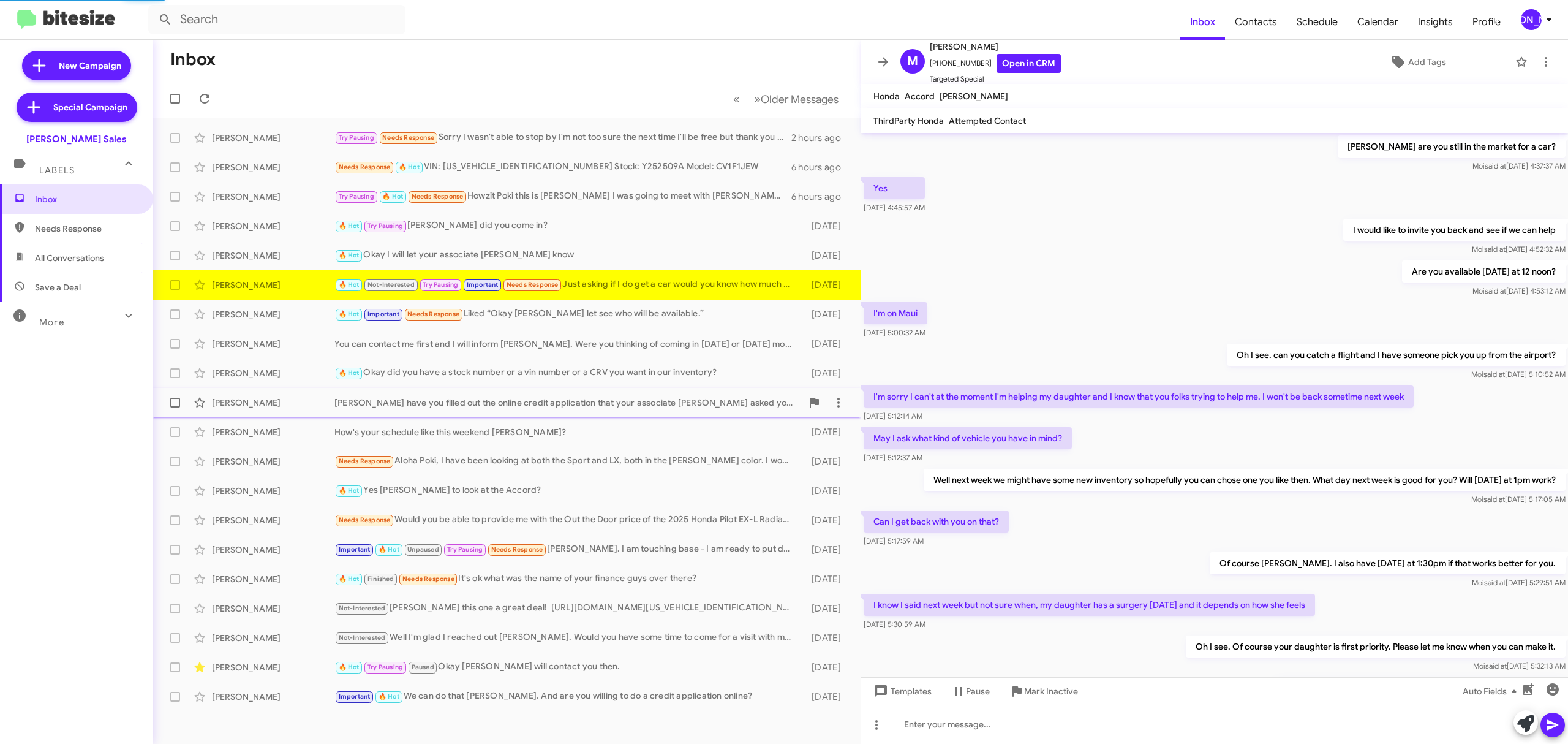
scroll to position [310, 0]
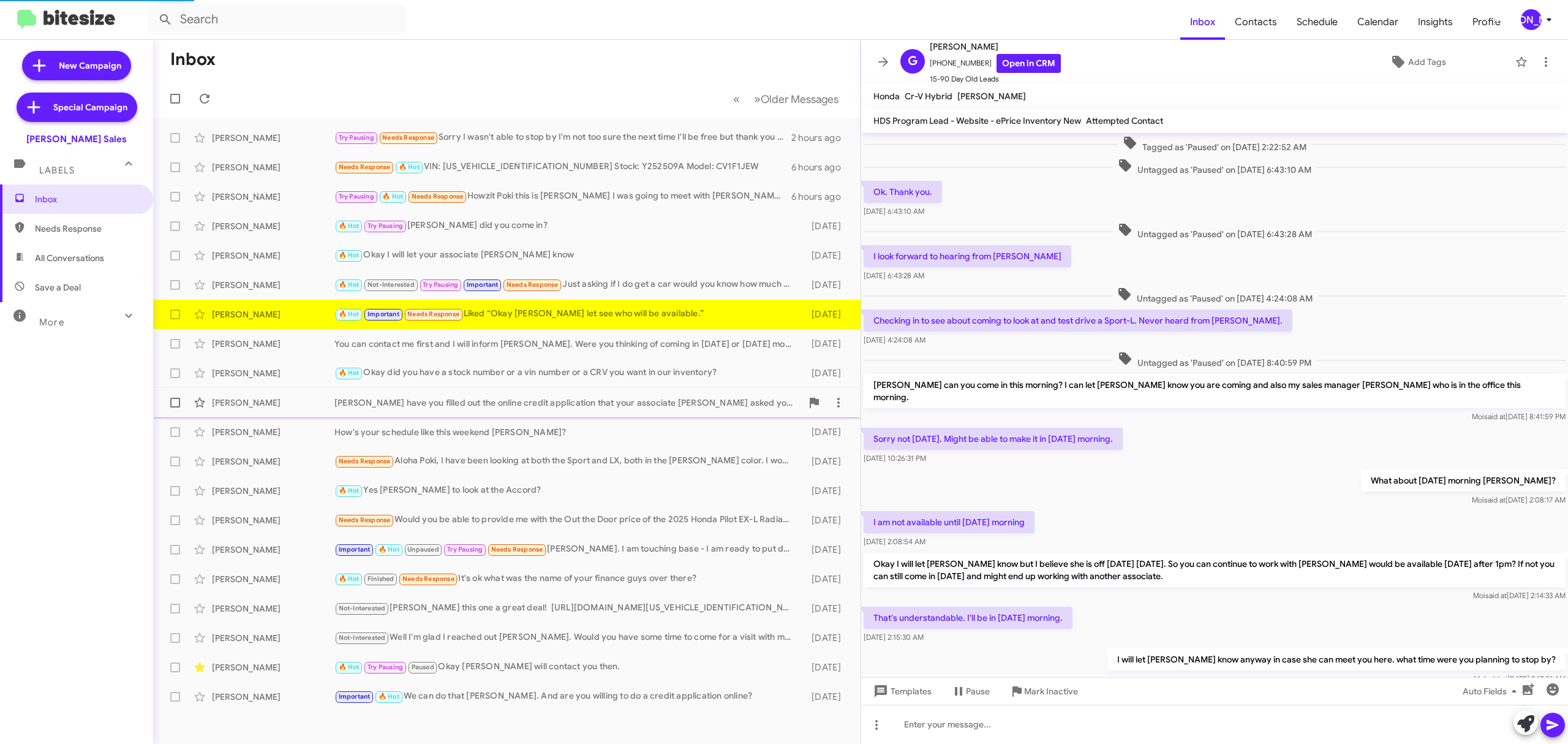
scroll to position [220, 0]
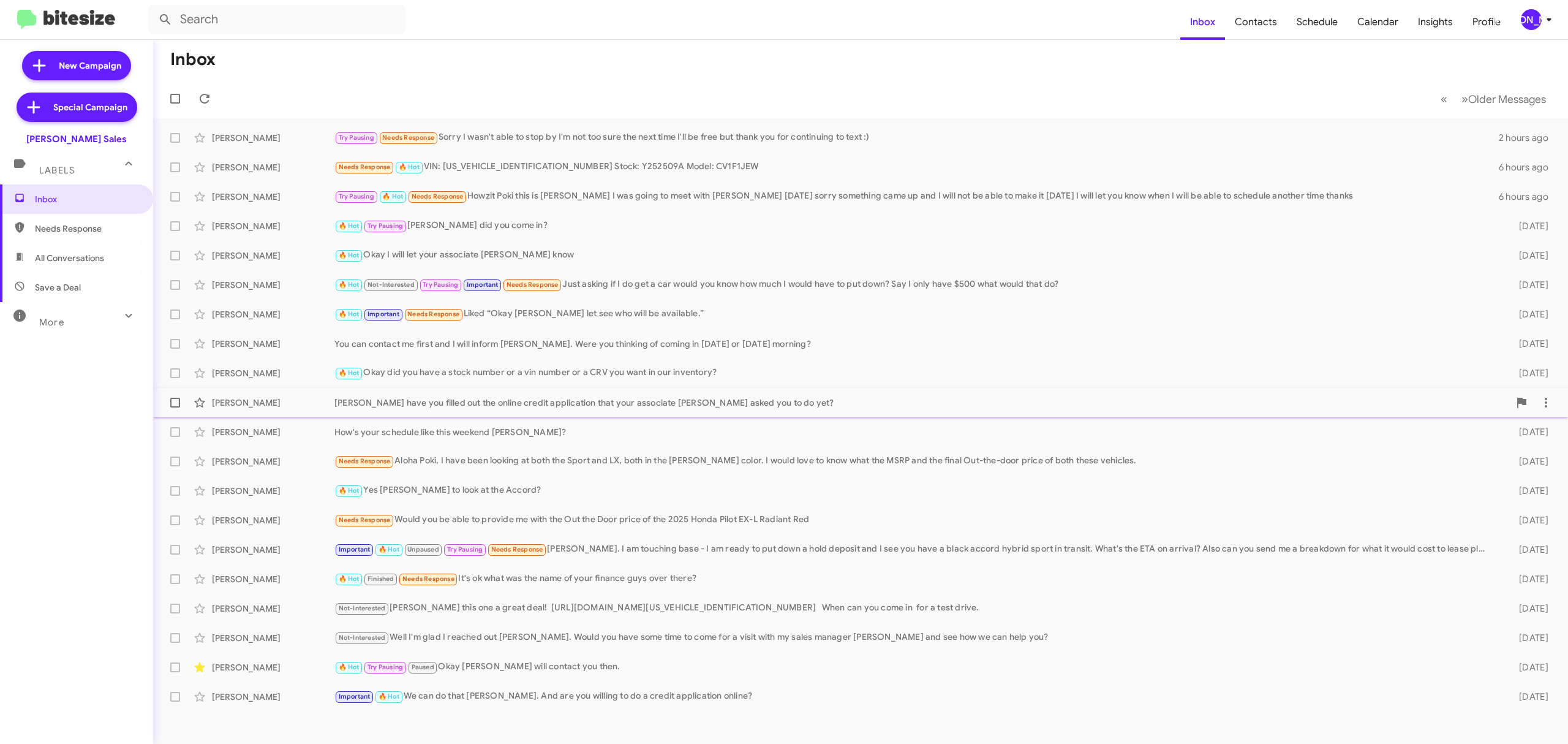
click at [172, 197] on span at bounding box center [174, 196] width 9 height 9
click at [174, 201] on input "checkbox" at bounding box center [174, 201] width 1 height 1
checkbox input "true"
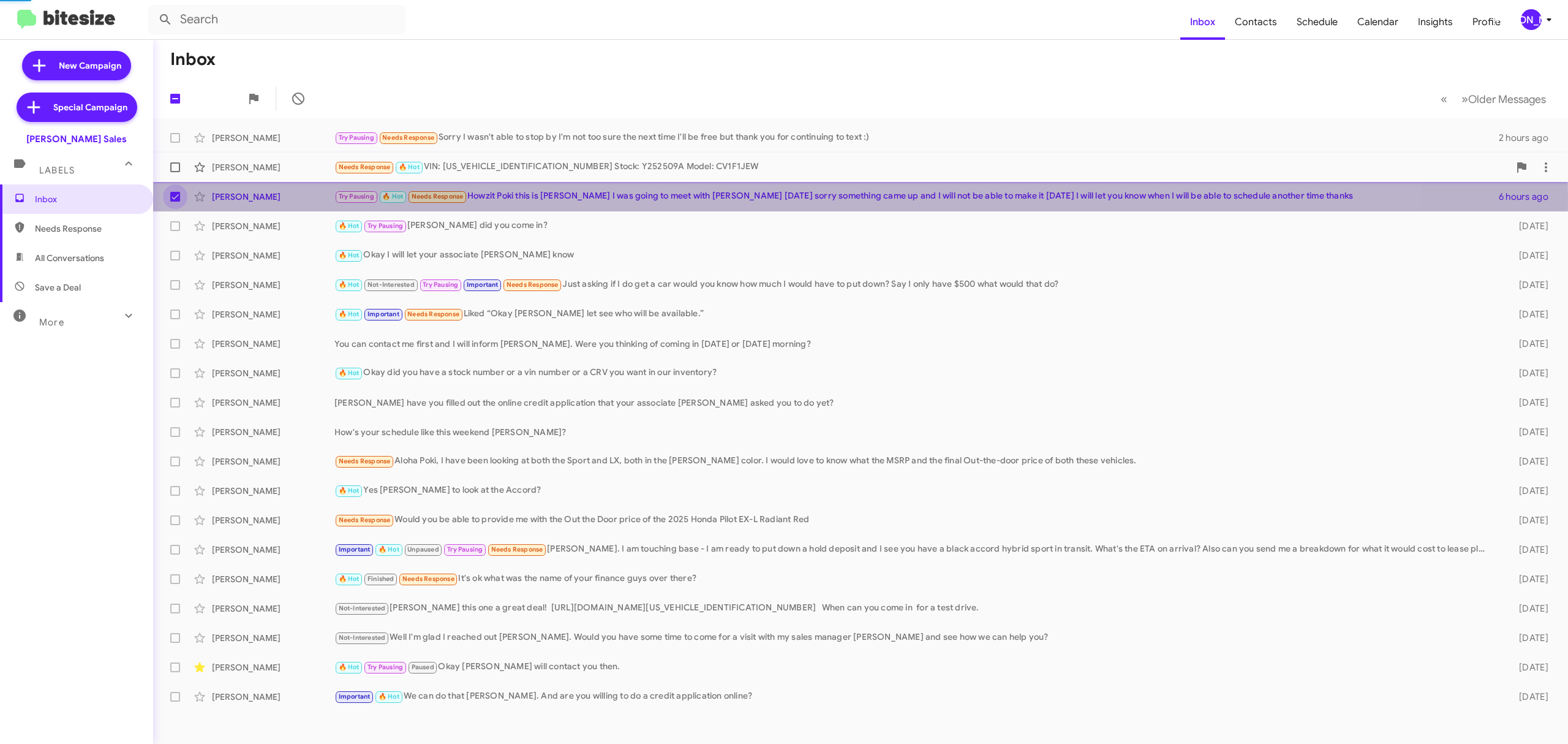
click at [174, 167] on span at bounding box center [174, 167] width 9 height 9
click at [174, 172] on input "checkbox" at bounding box center [174, 172] width 1 height 1
checkbox input "true"
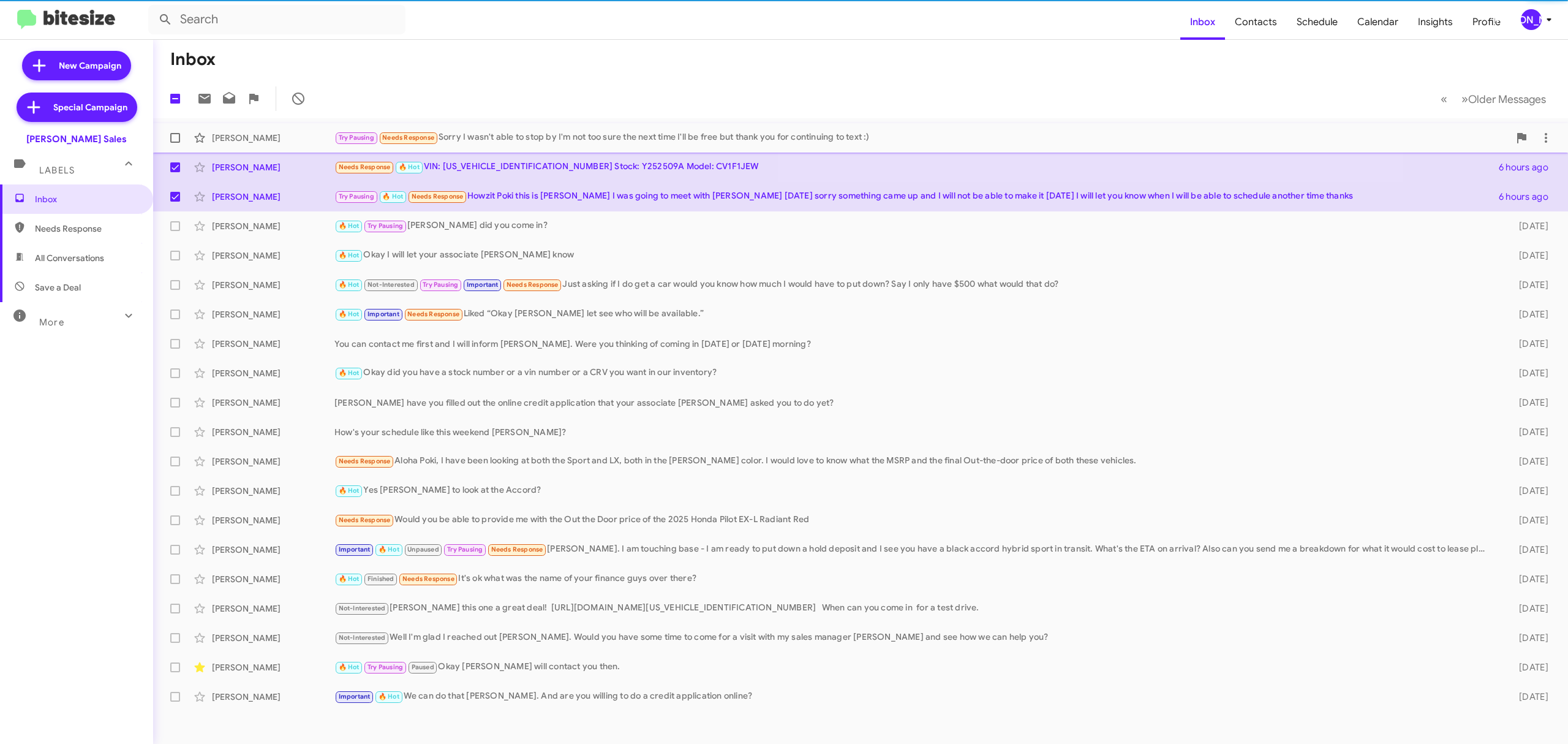
click at [174, 129] on label at bounding box center [175, 138] width 25 height 25
click at [174, 143] on input "checkbox" at bounding box center [174, 143] width 1 height 1
checkbox input "true"
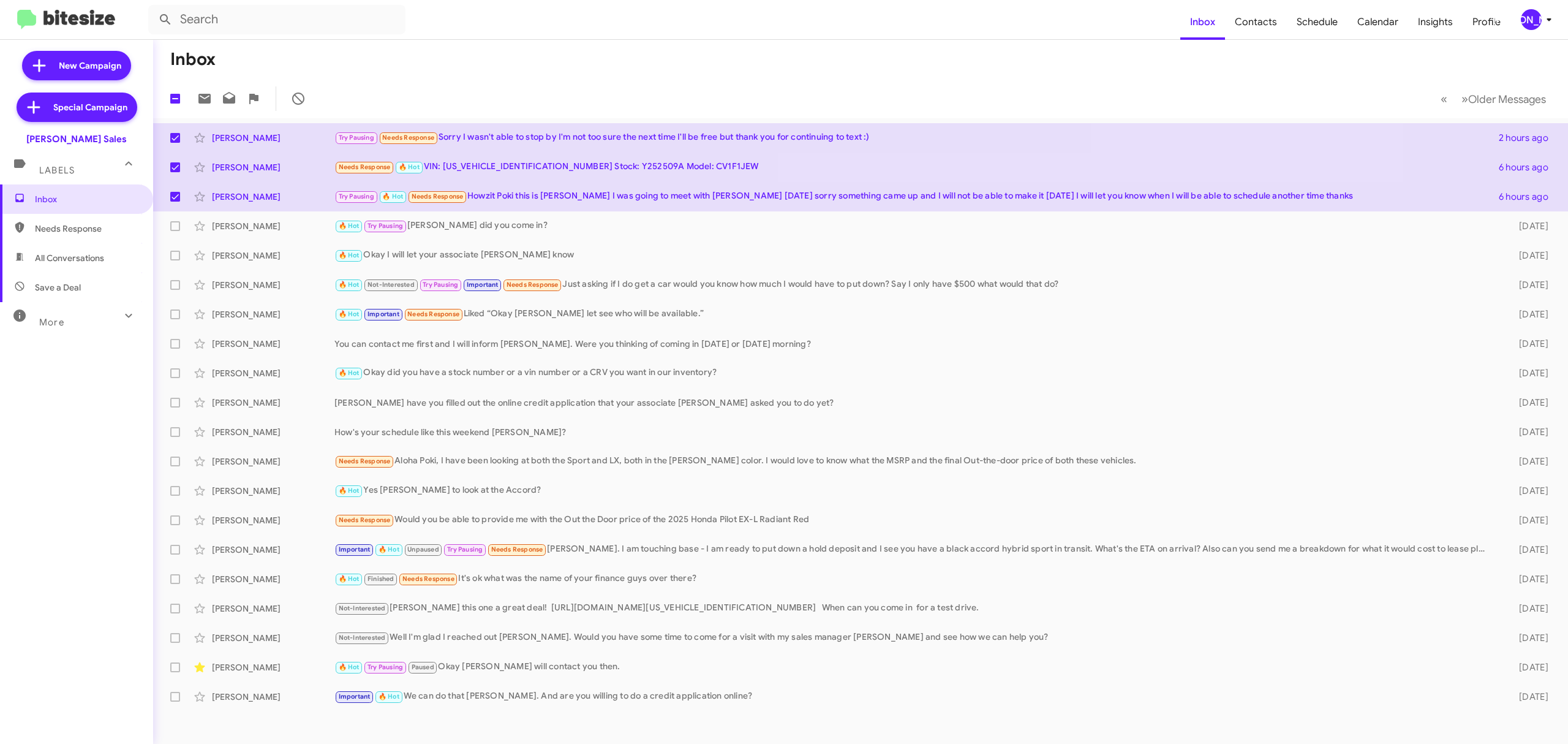
click at [193, 87] on div at bounding box center [252, 99] width 118 height 25
click at [204, 99] on icon at bounding box center [204, 98] width 12 height 9
click at [1527, 22] on div "[PERSON_NAME]" at bounding box center [1531, 20] width 21 height 21
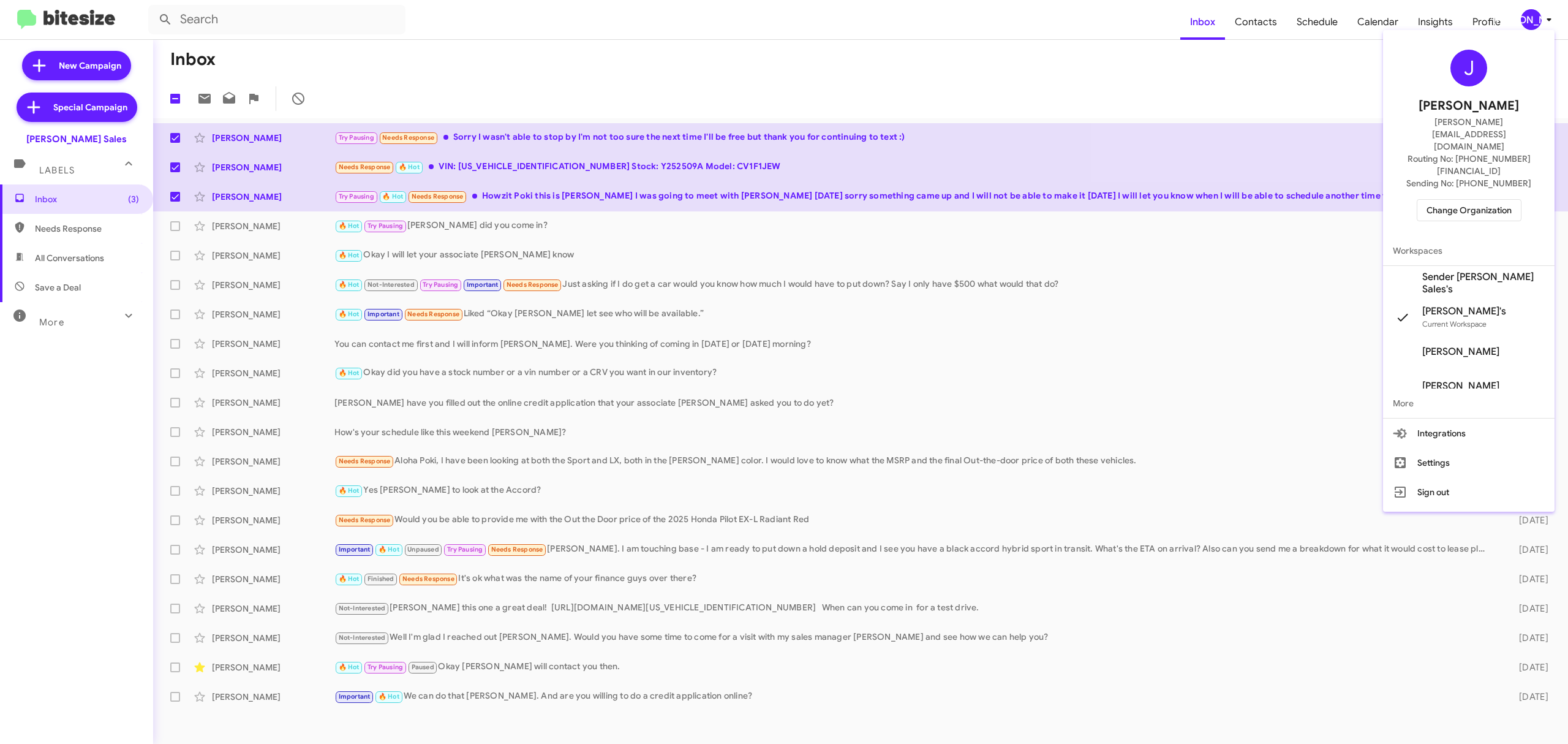
click at [1469, 200] on span "Change Organization" at bounding box center [1468, 210] width 85 height 21
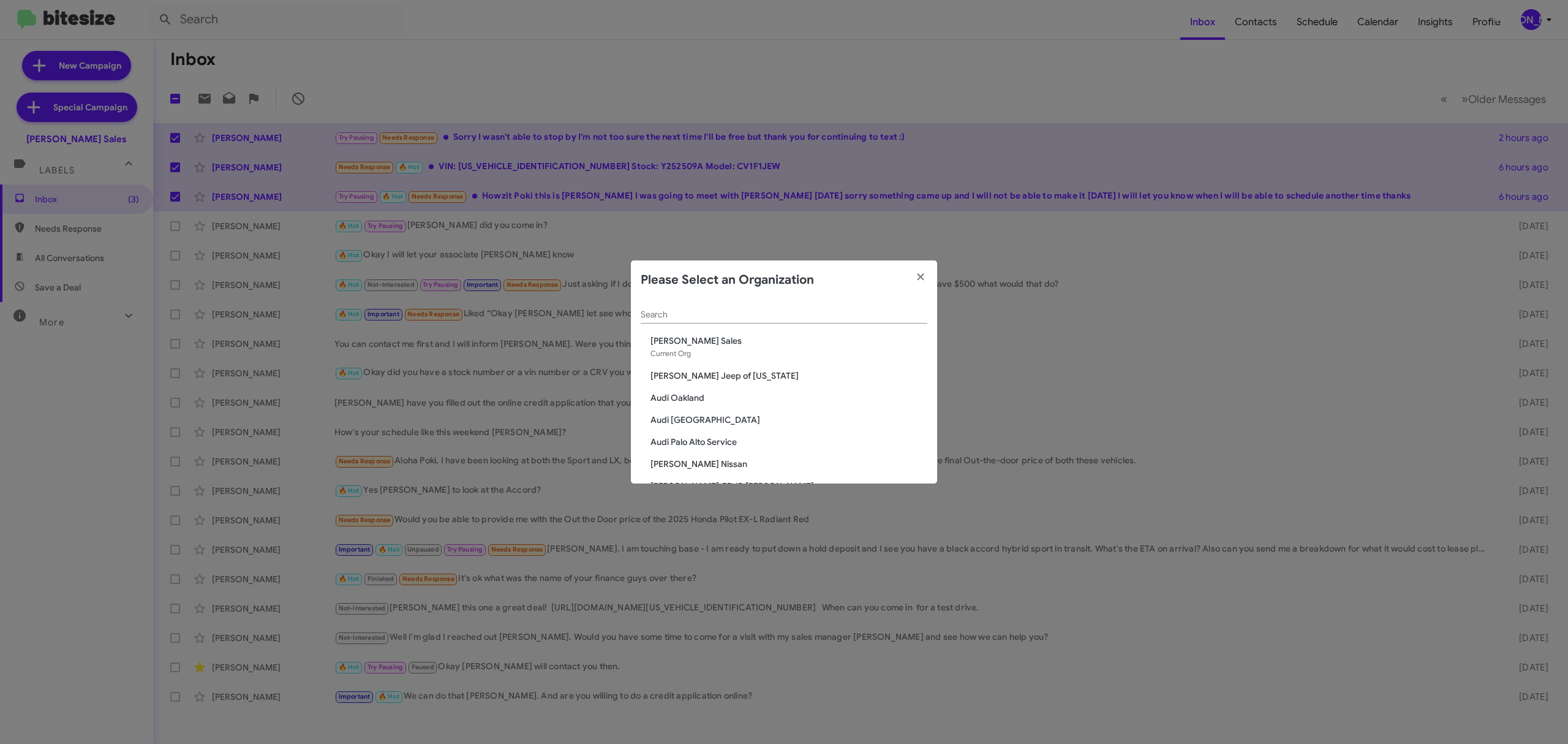
click at [749, 316] on input "Search" at bounding box center [784, 314] width 286 height 9
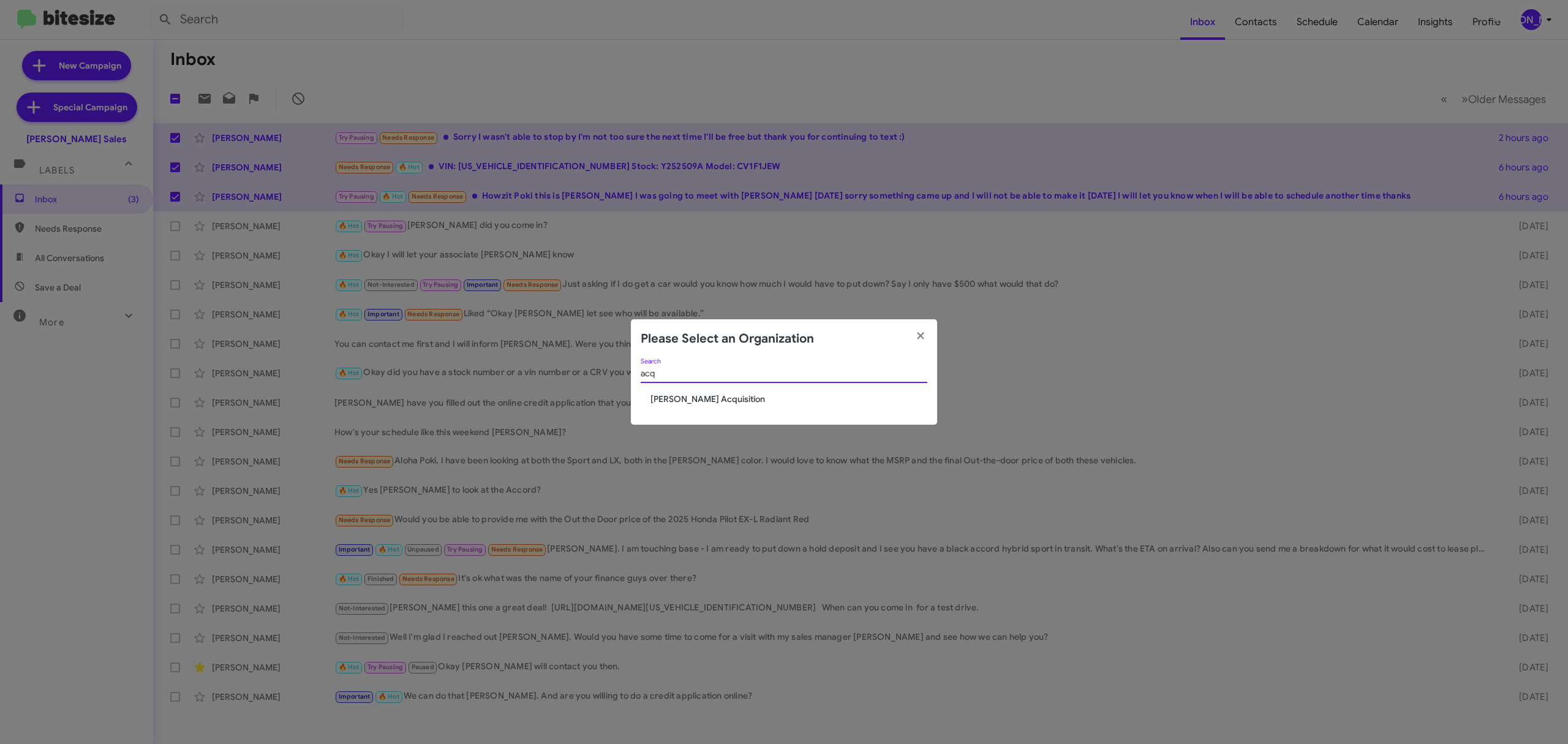
type input "acq"
click at [707, 402] on span "[PERSON_NAME] Acquisition" at bounding box center [789, 399] width 277 height 12
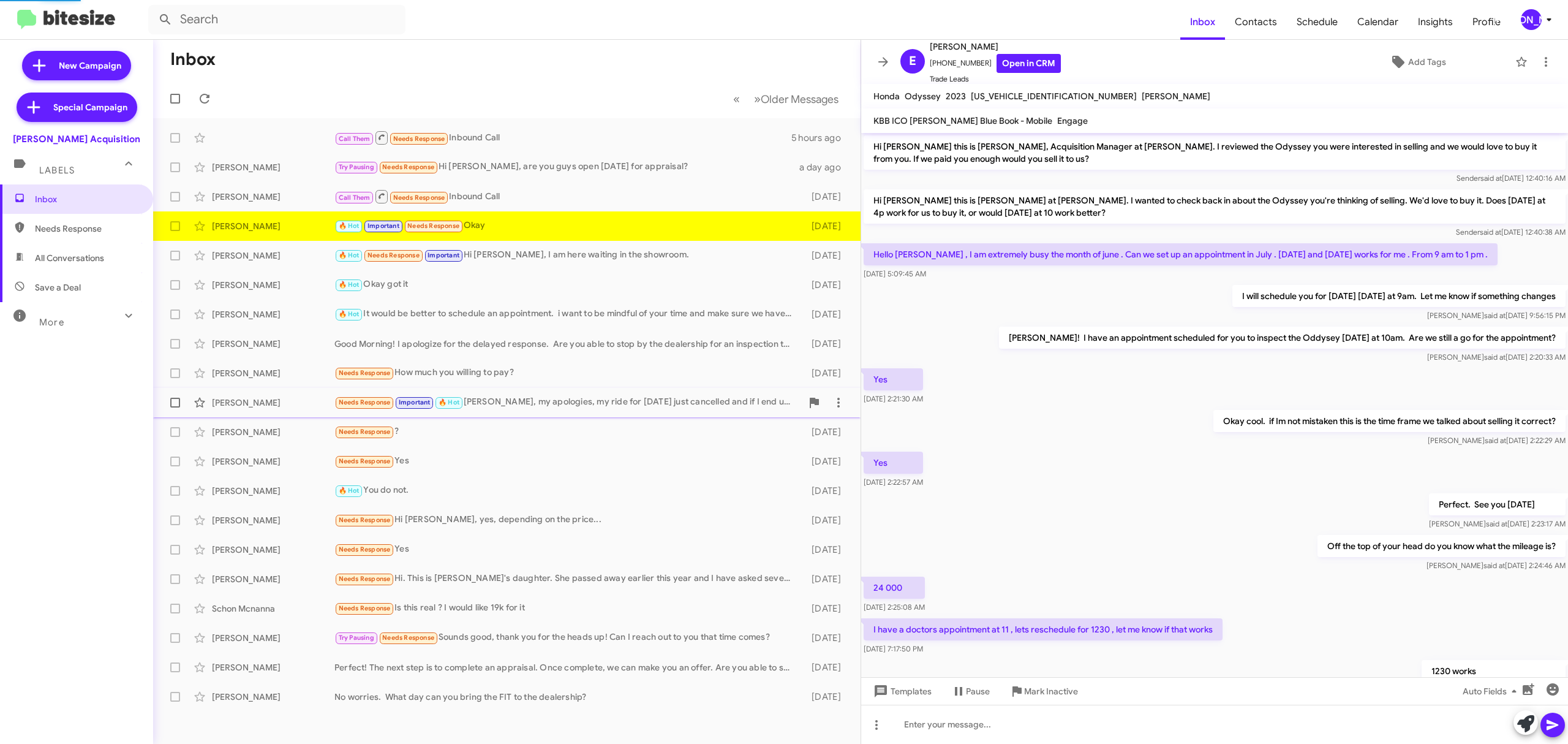
scroll to position [147, 0]
